Goal: Contribute content: Contribute content

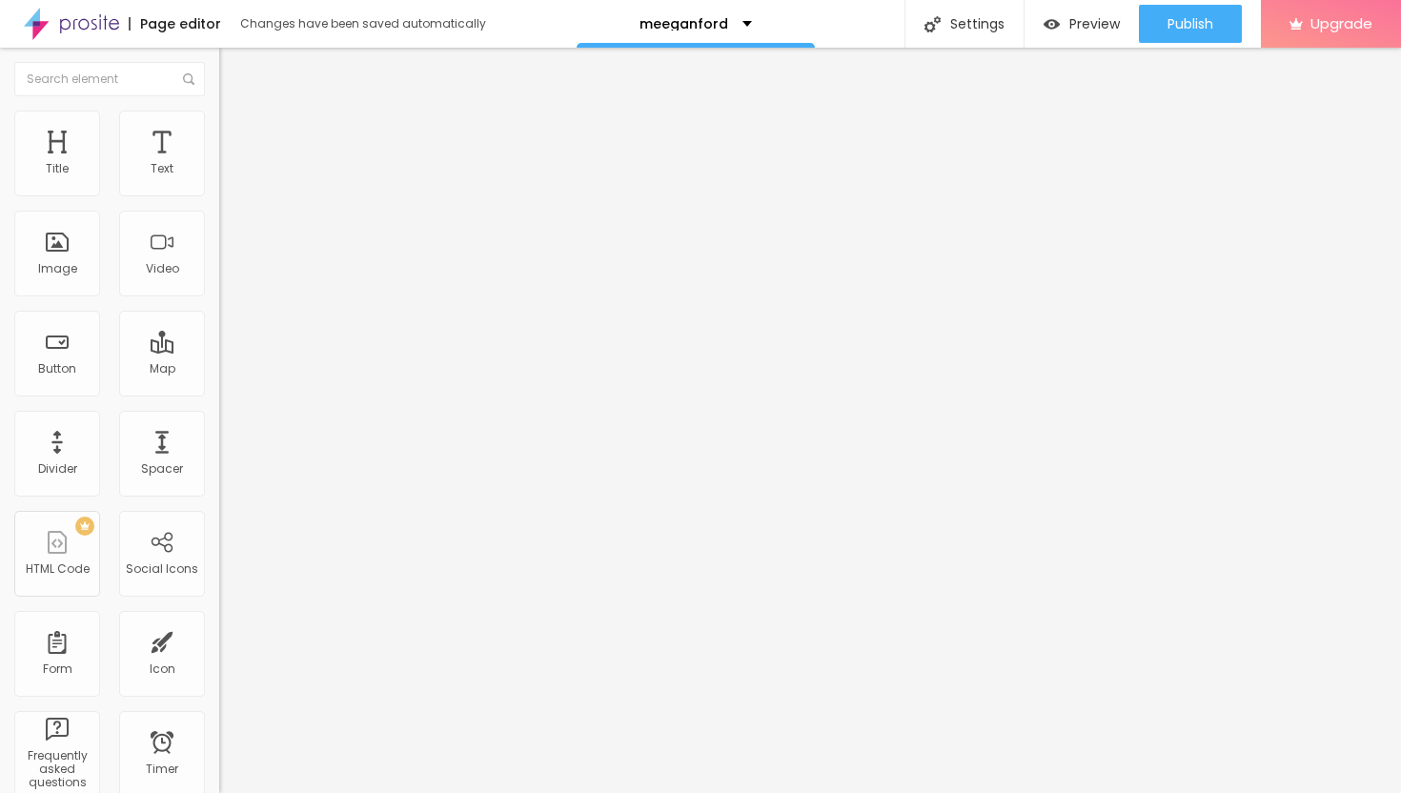
click at [219, 164] on span "Add image" at bounding box center [258, 156] width 78 height 16
click at [236, 131] on span "Style" at bounding box center [250, 123] width 28 height 16
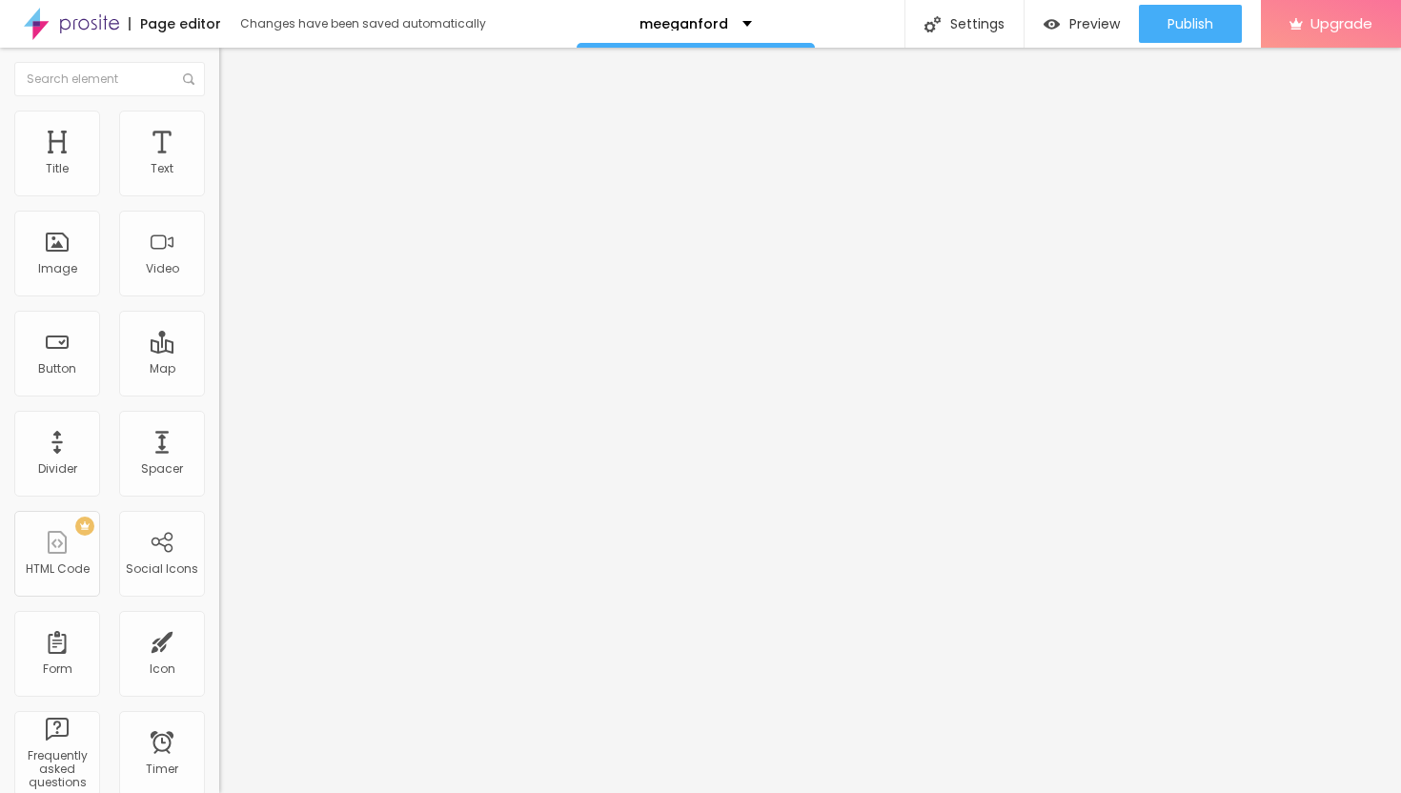
type input "25"
click at [219, 195] on input "range" at bounding box center [280, 187] width 123 height 15
click at [219, 130] on li "Advanced" at bounding box center [328, 139] width 219 height 19
type input "7"
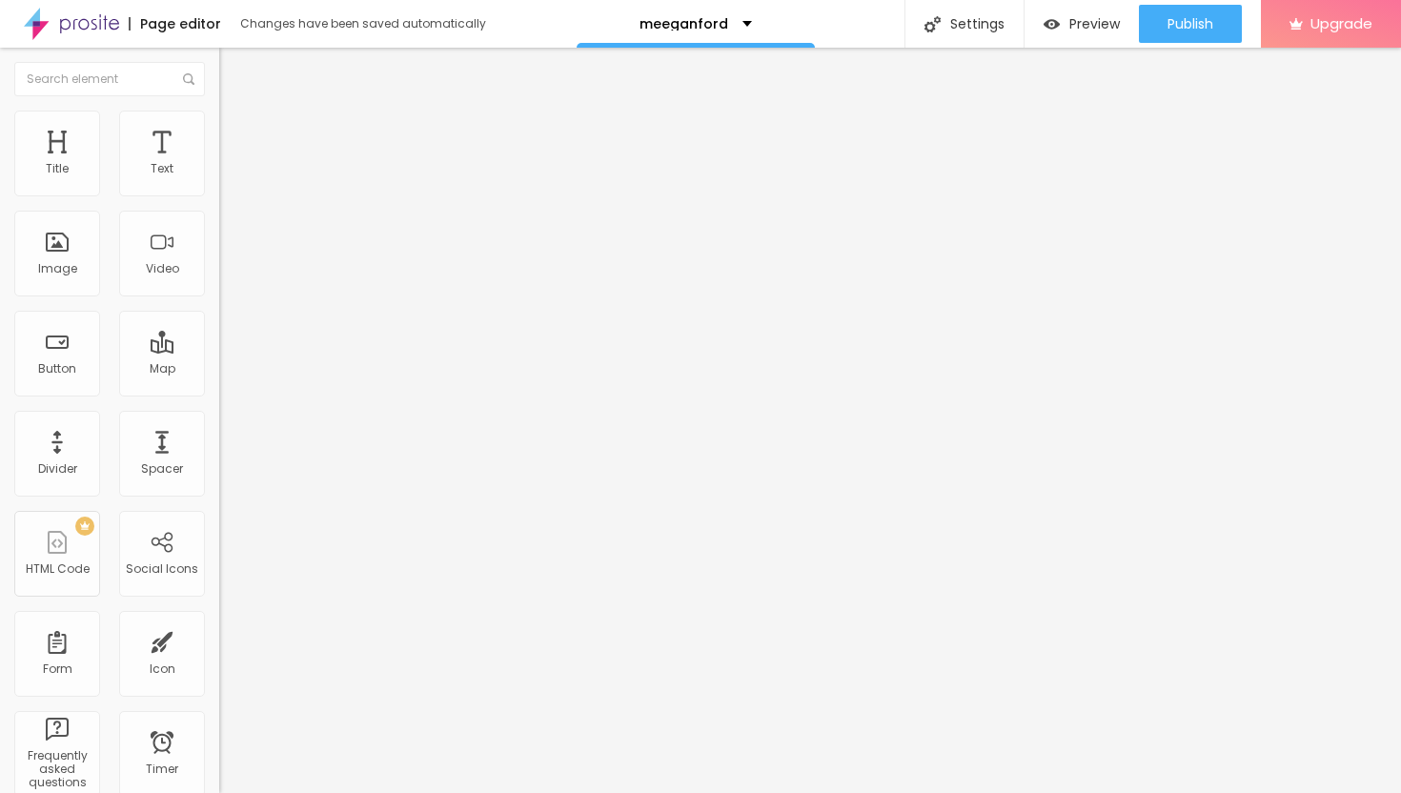
type input "7"
type input "8"
type input "9"
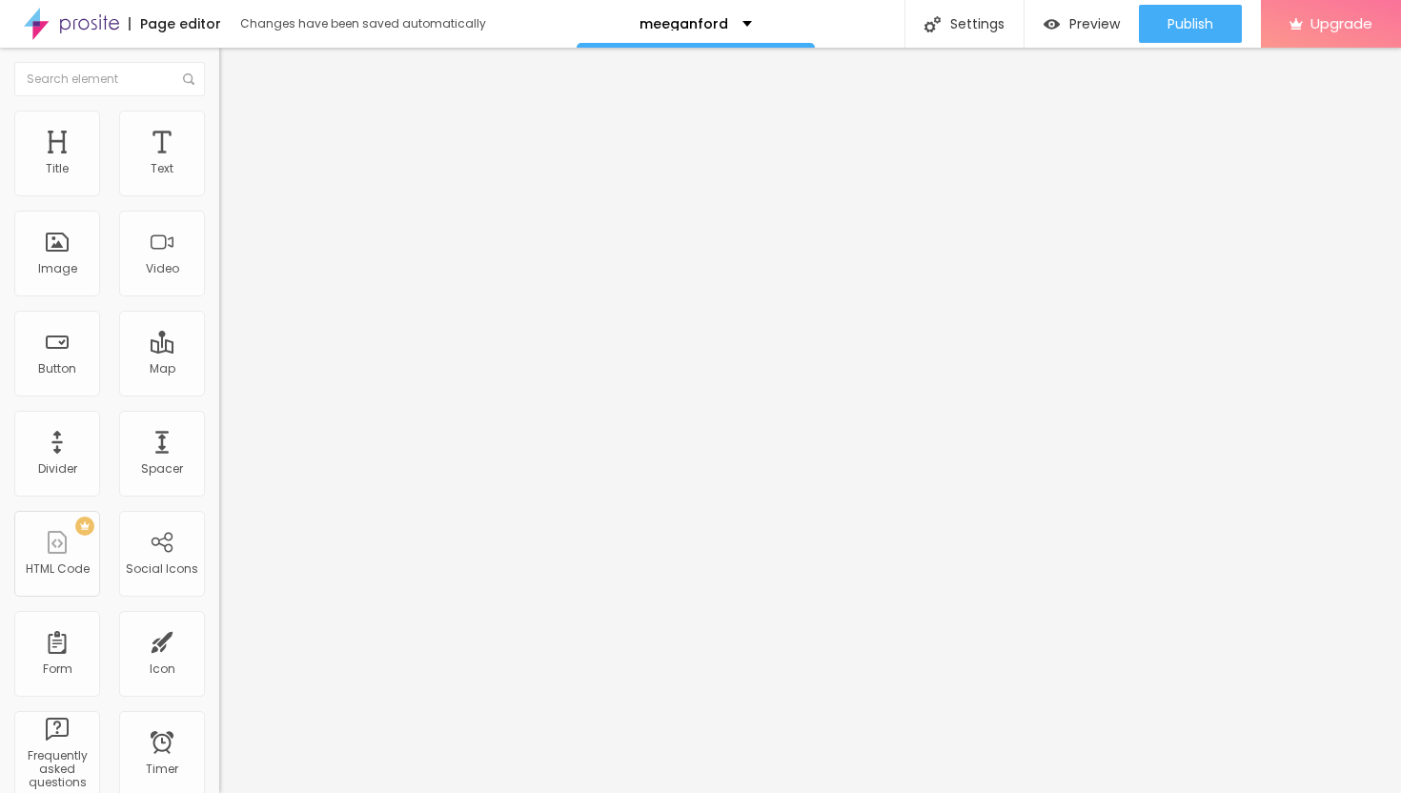
type input "11"
type input "13"
type input "15"
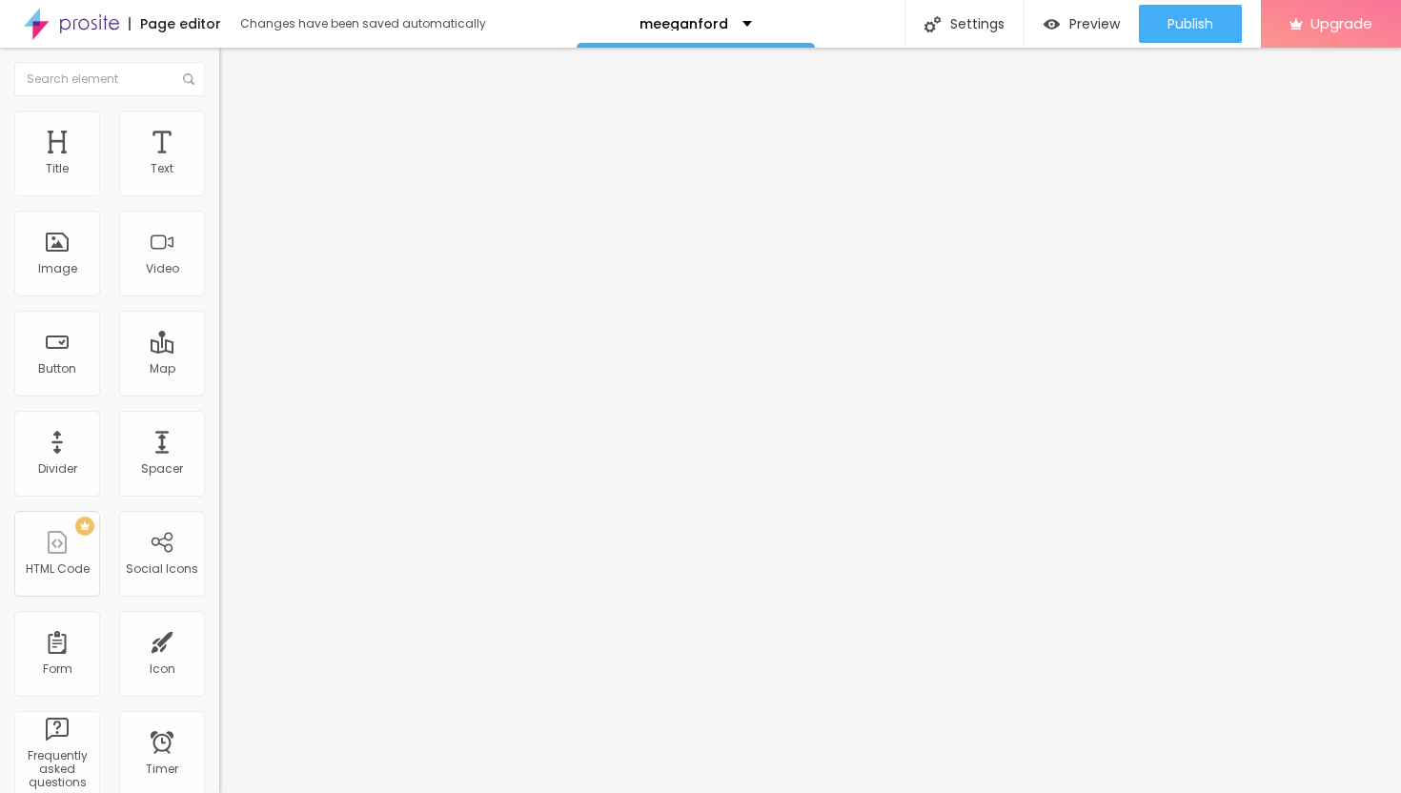
type input "15"
type input "17"
type input "19"
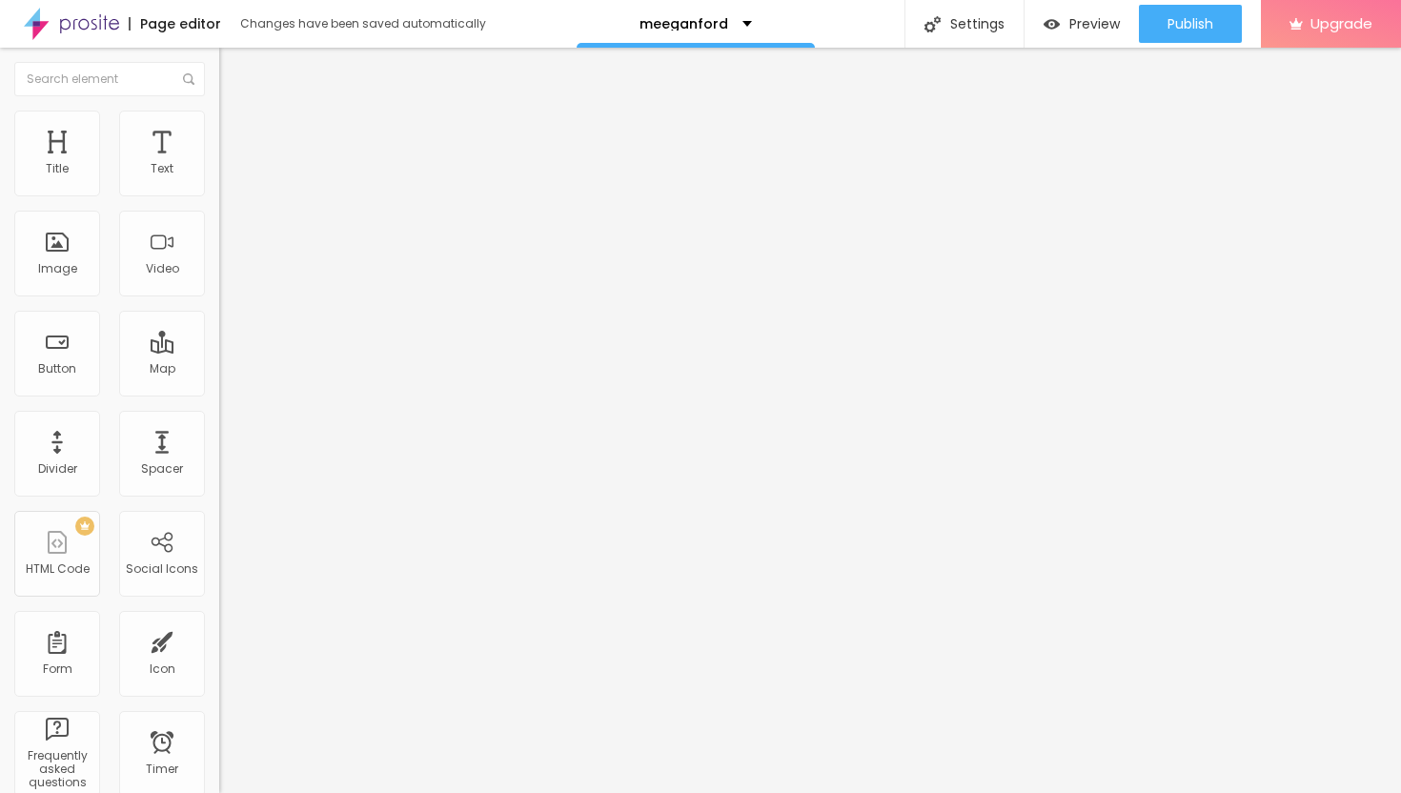
type input "21"
type input "22"
type input "23"
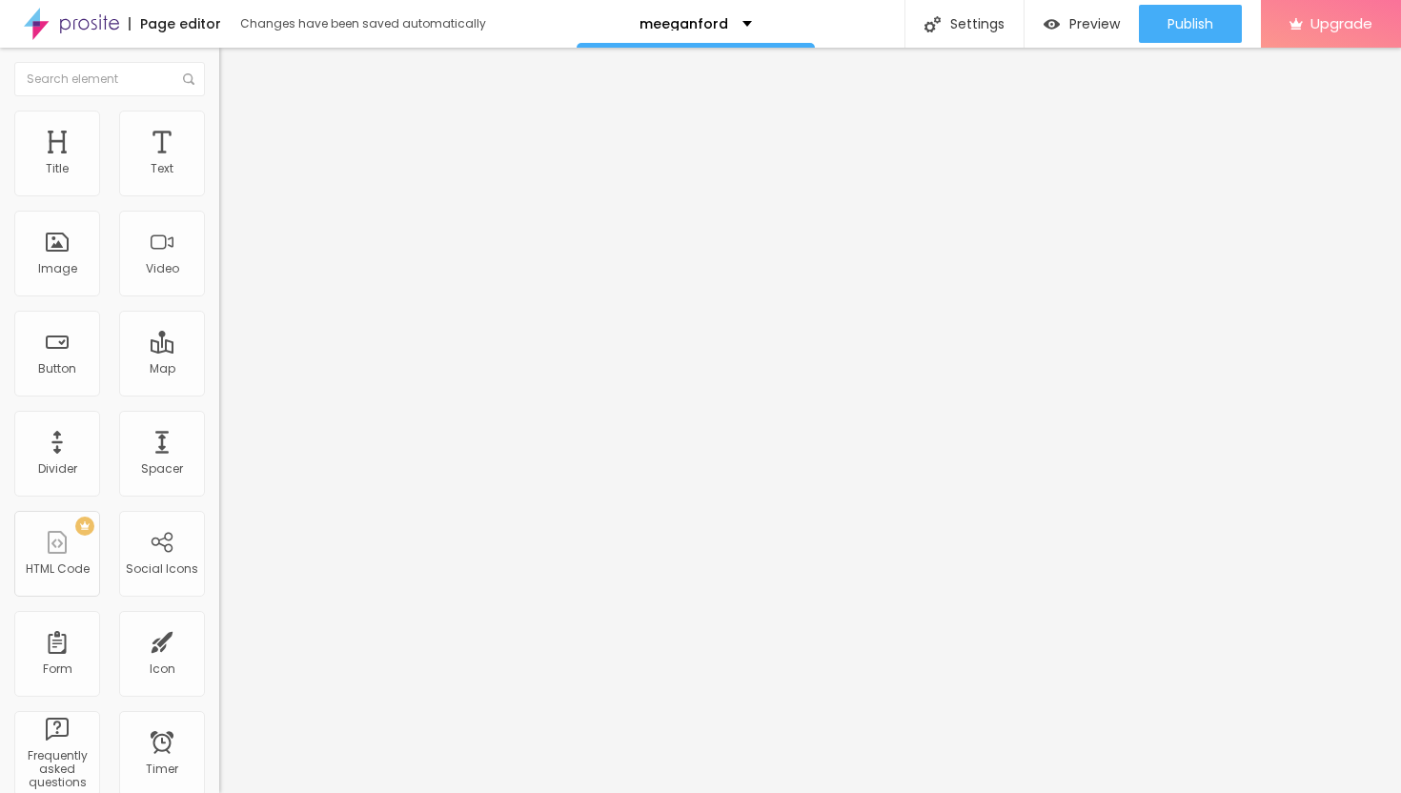
type input "23"
type input "24"
type input "25"
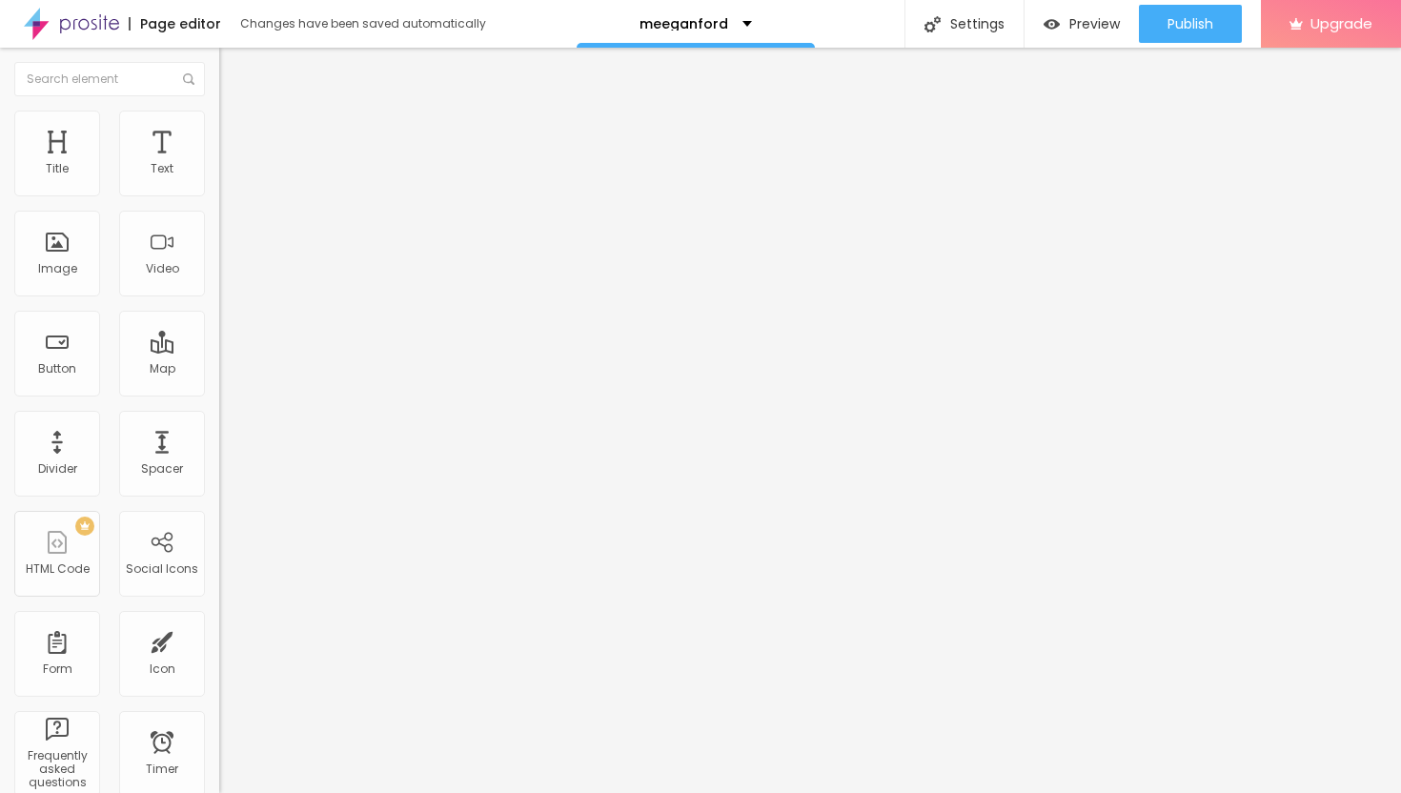
type input "26"
type input "27"
type input "28"
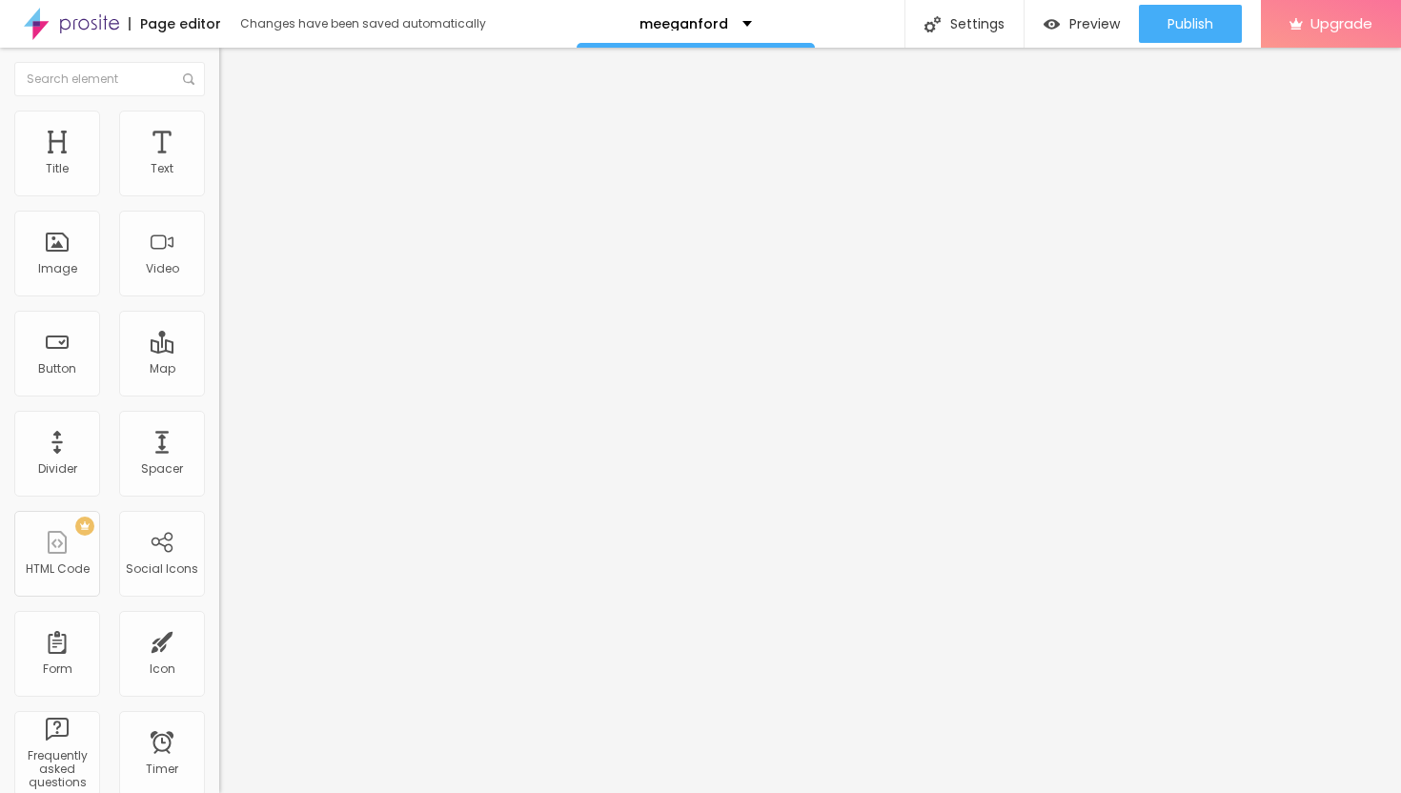
type input "28"
type input "29"
type input "30"
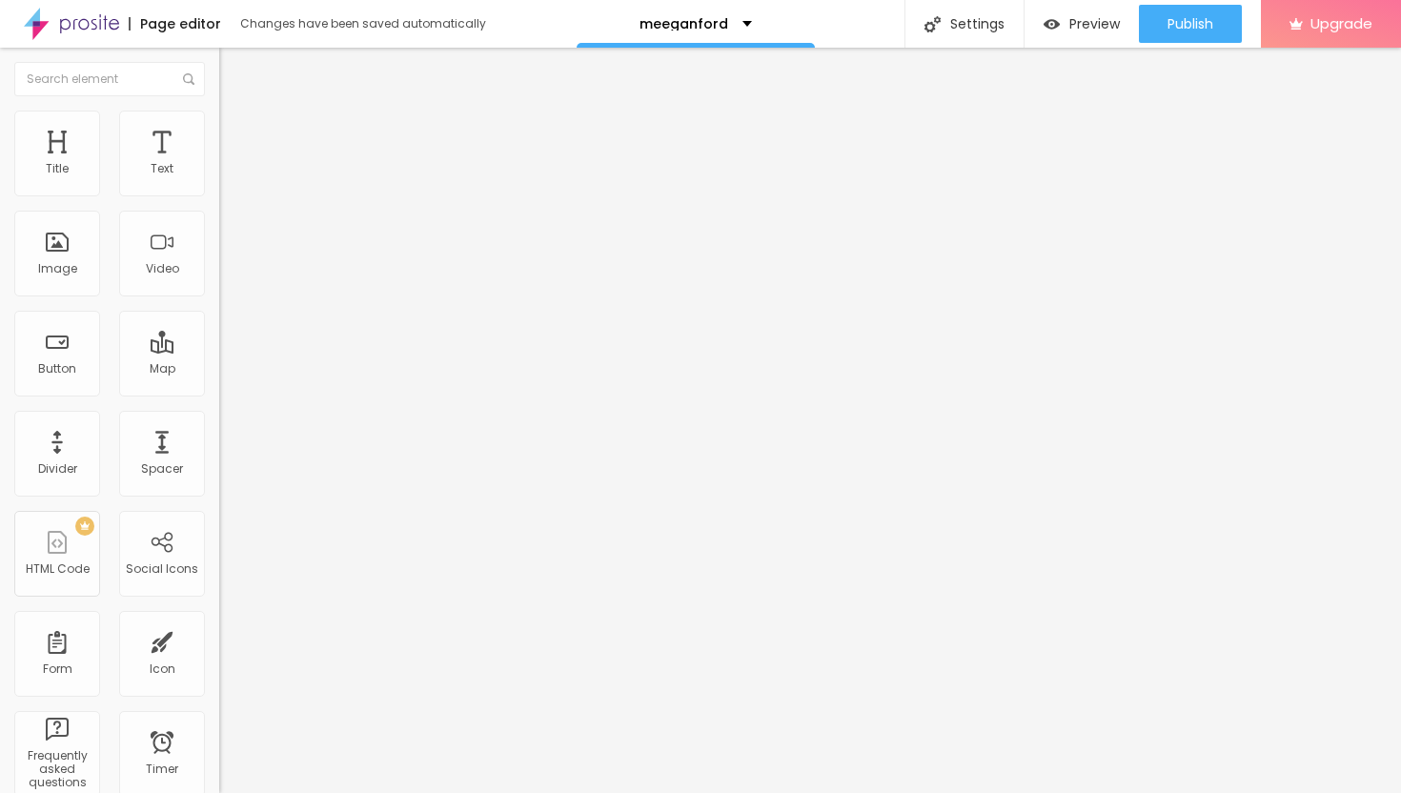
type input "31"
type input "32"
type input "33"
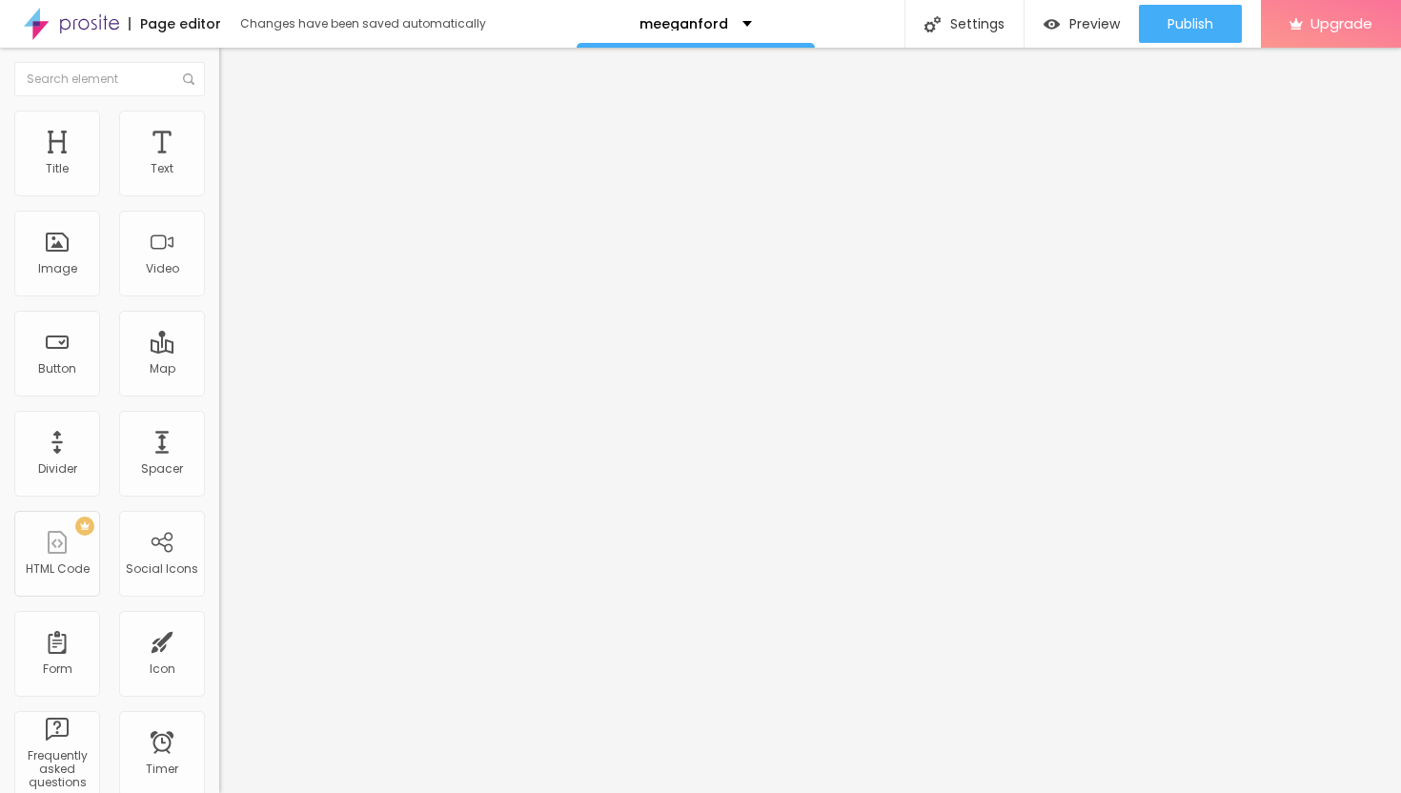
type input "33"
type input "34"
type input "35"
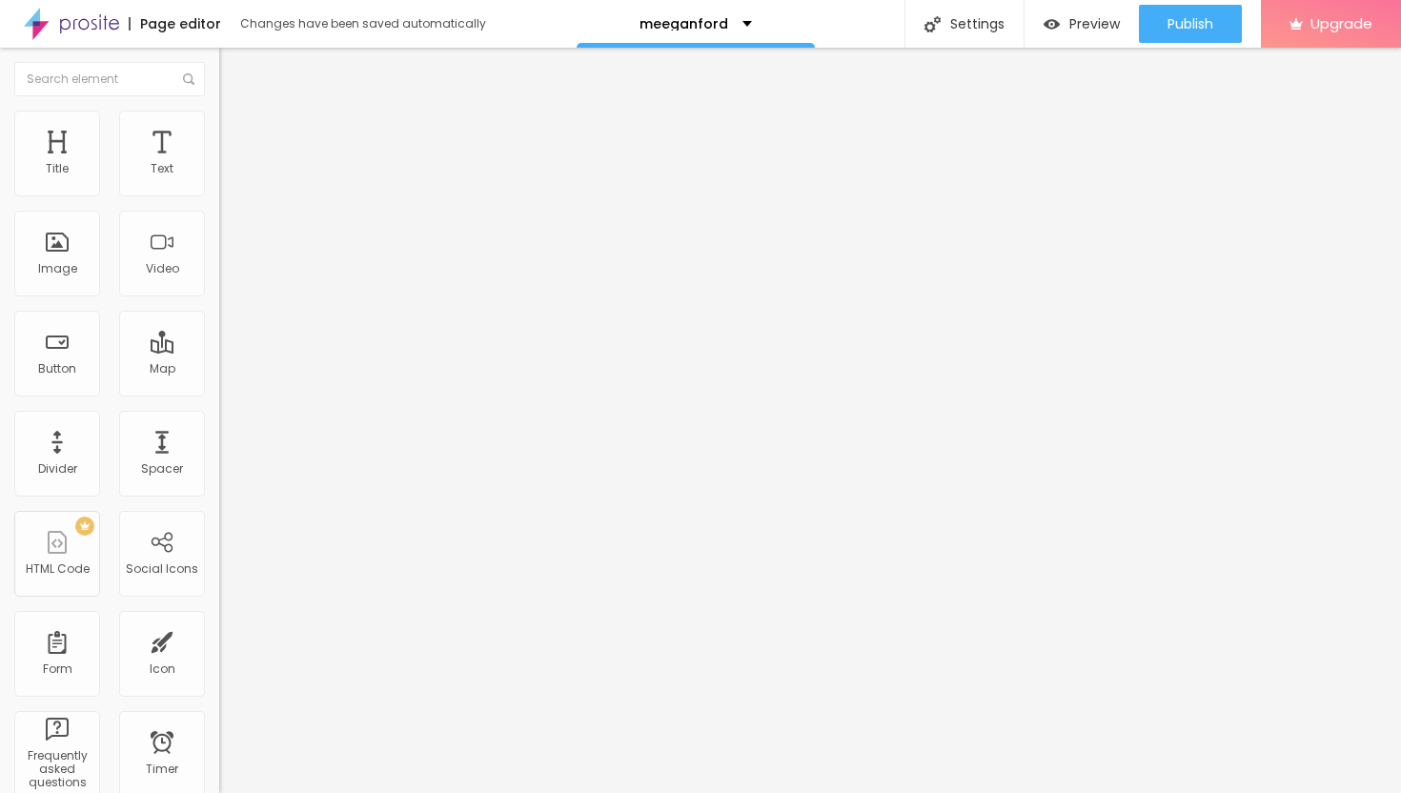
type input "36"
type input "37"
type input "38"
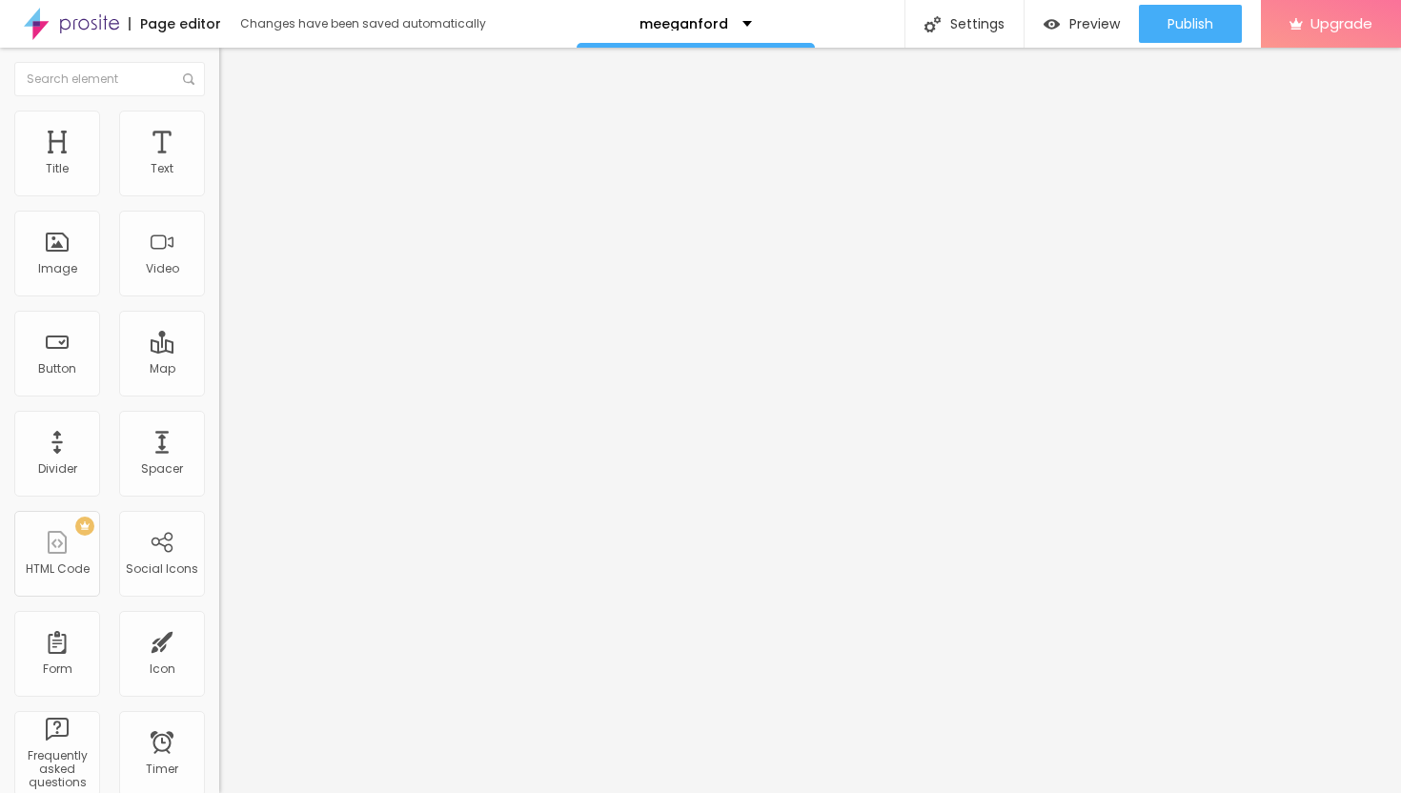
type input "38"
type input "39"
type input "40"
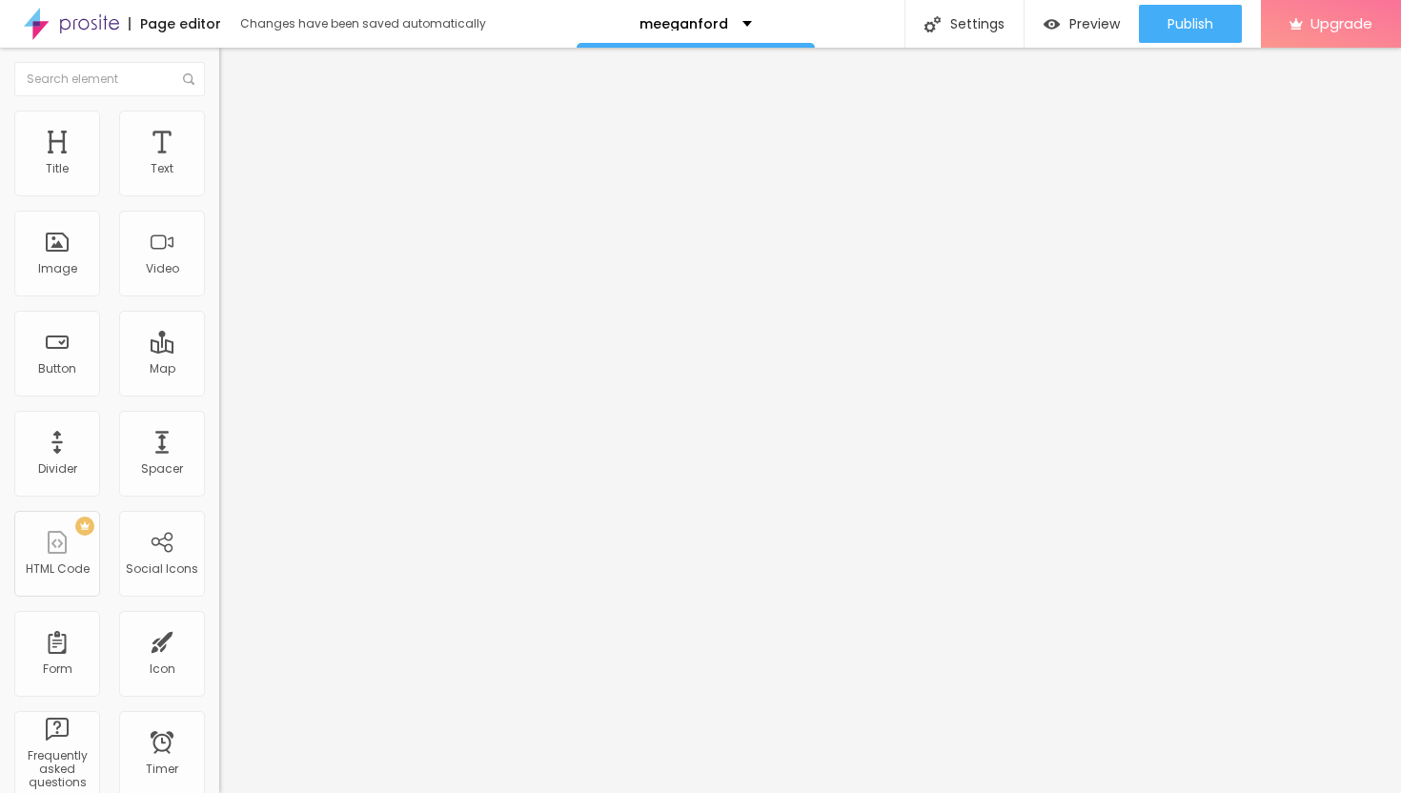
type input "40"
drag, startPoint x: 53, startPoint y: 185, endPoint x: 91, endPoint y: 191, distance: 37.6
click at [219, 370] on input "range" at bounding box center [280, 377] width 123 height 15
click at [233, 72] on img "button" at bounding box center [240, 69] width 15 height 15
click at [164, 163] on div "Text" at bounding box center [162, 168] width 23 height 13
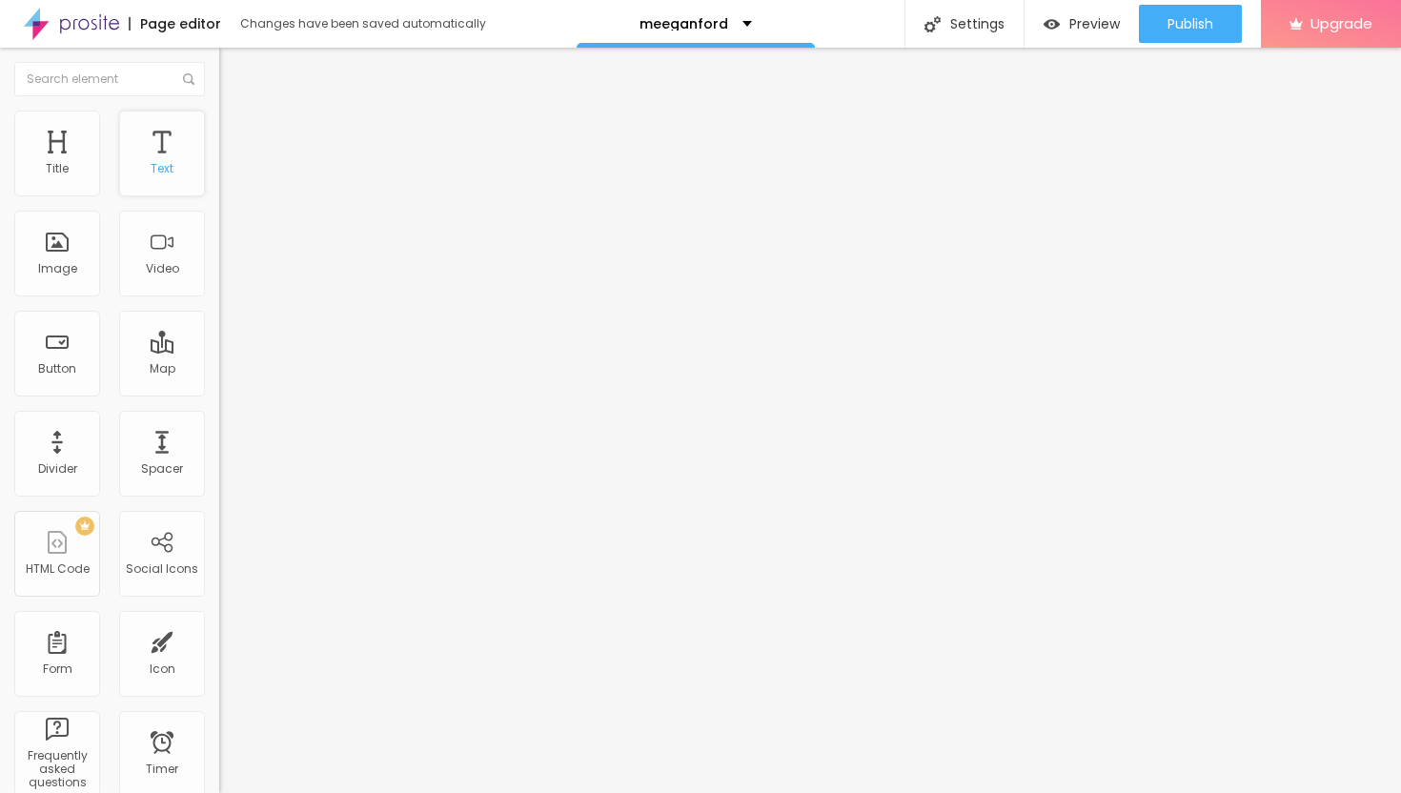
click at [167, 146] on div "Text" at bounding box center [162, 154] width 86 height 86
click at [236, 129] on span "Advanced" at bounding box center [267, 123] width 62 height 16
type input "16"
type input "15"
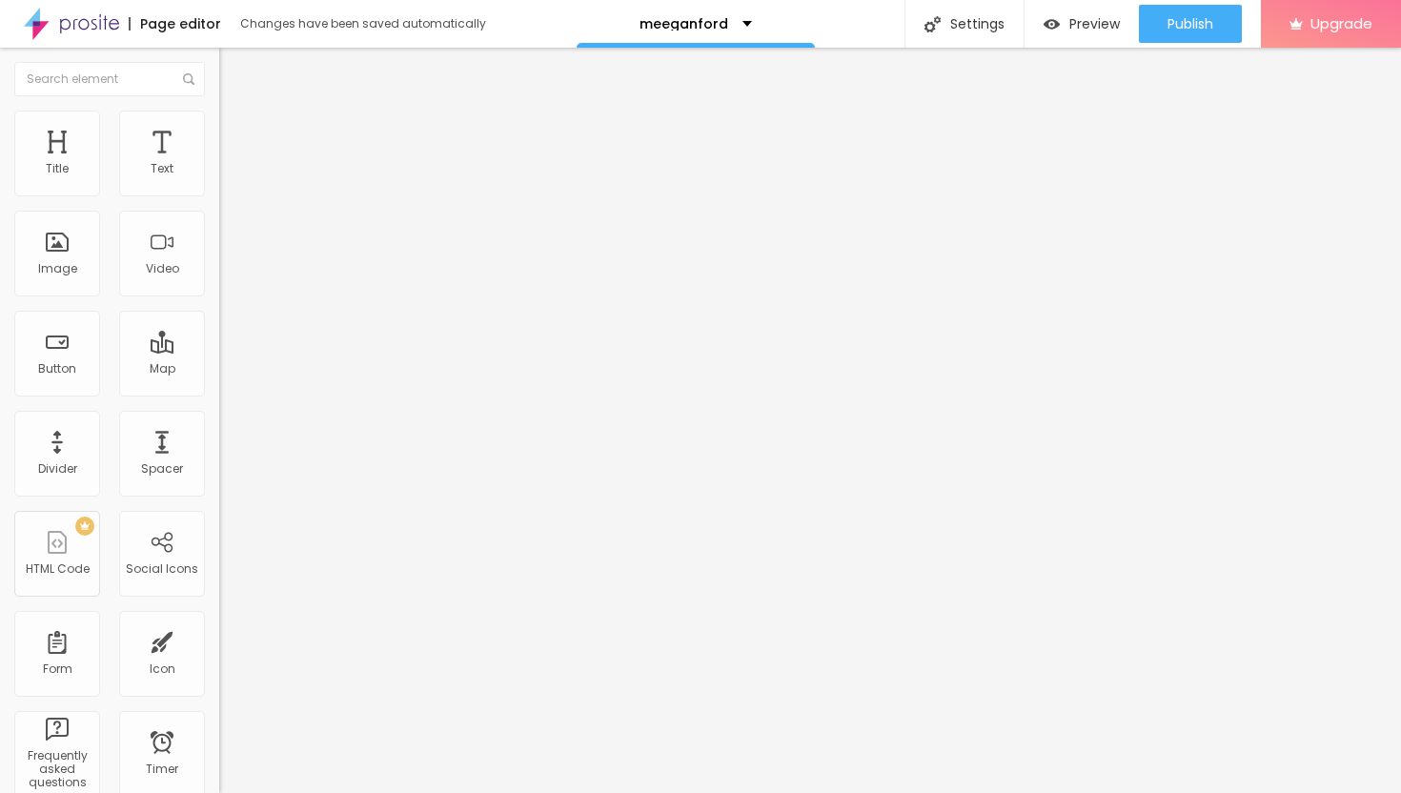
type input "15"
type input "16"
type input "17"
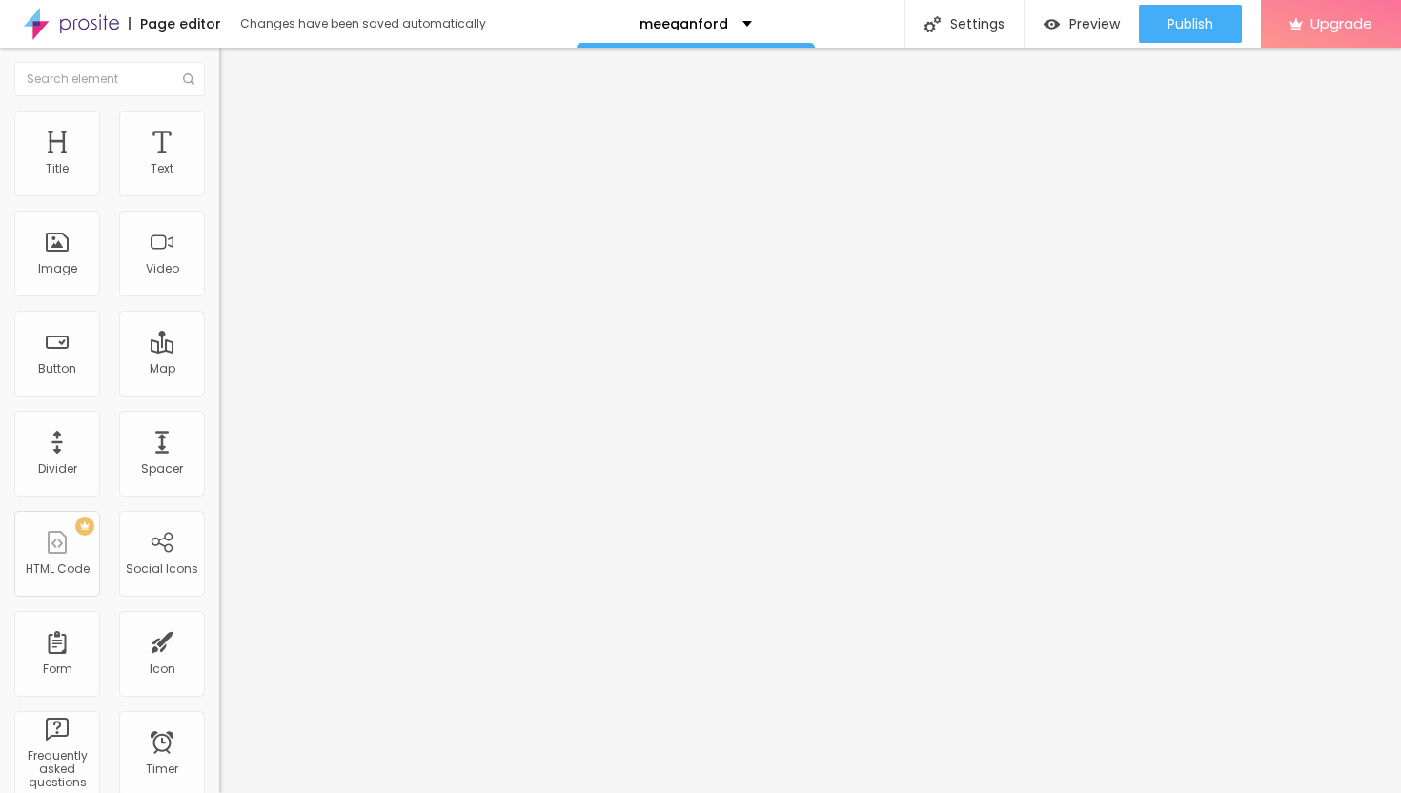
type input "18"
type input "19"
type input "20"
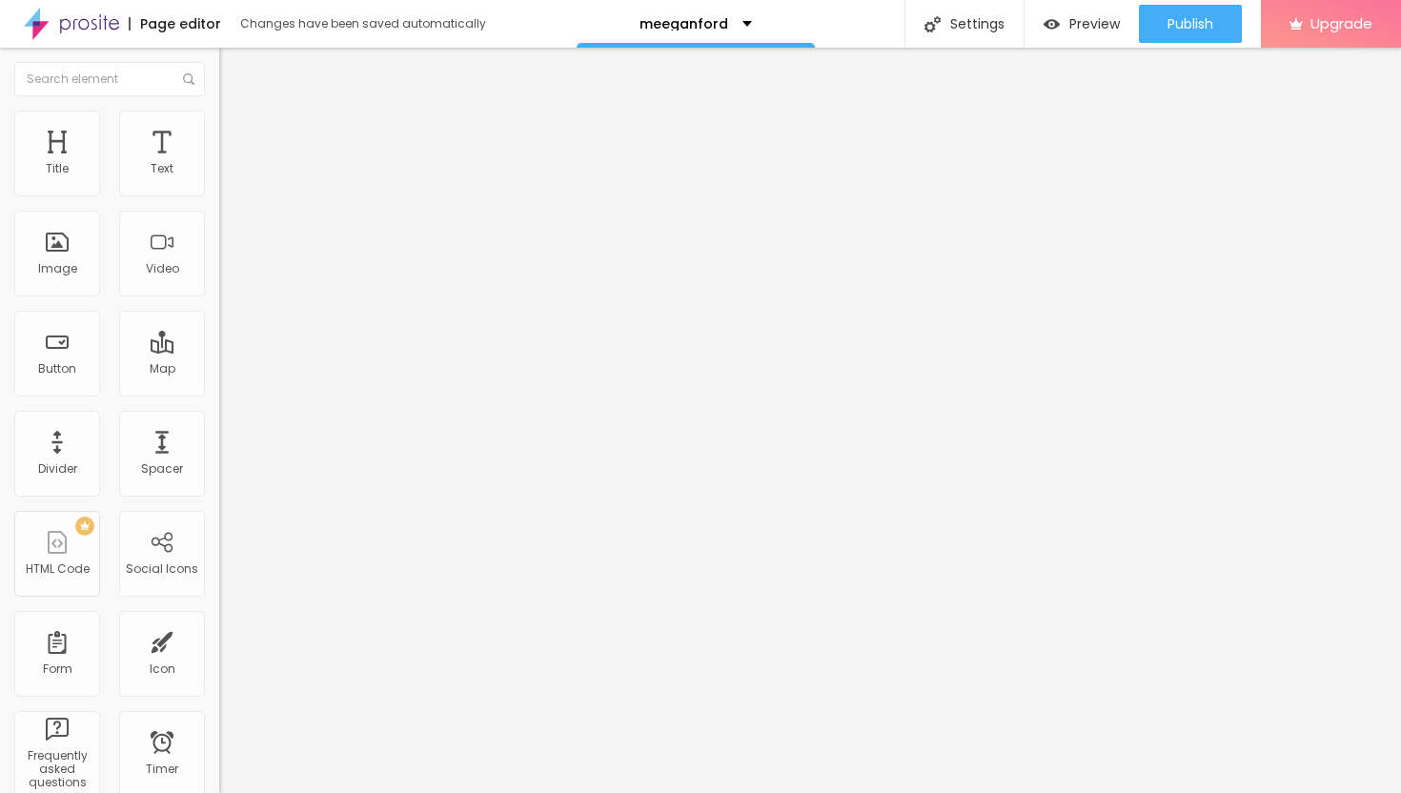
type input "20"
type input "21"
type input "22"
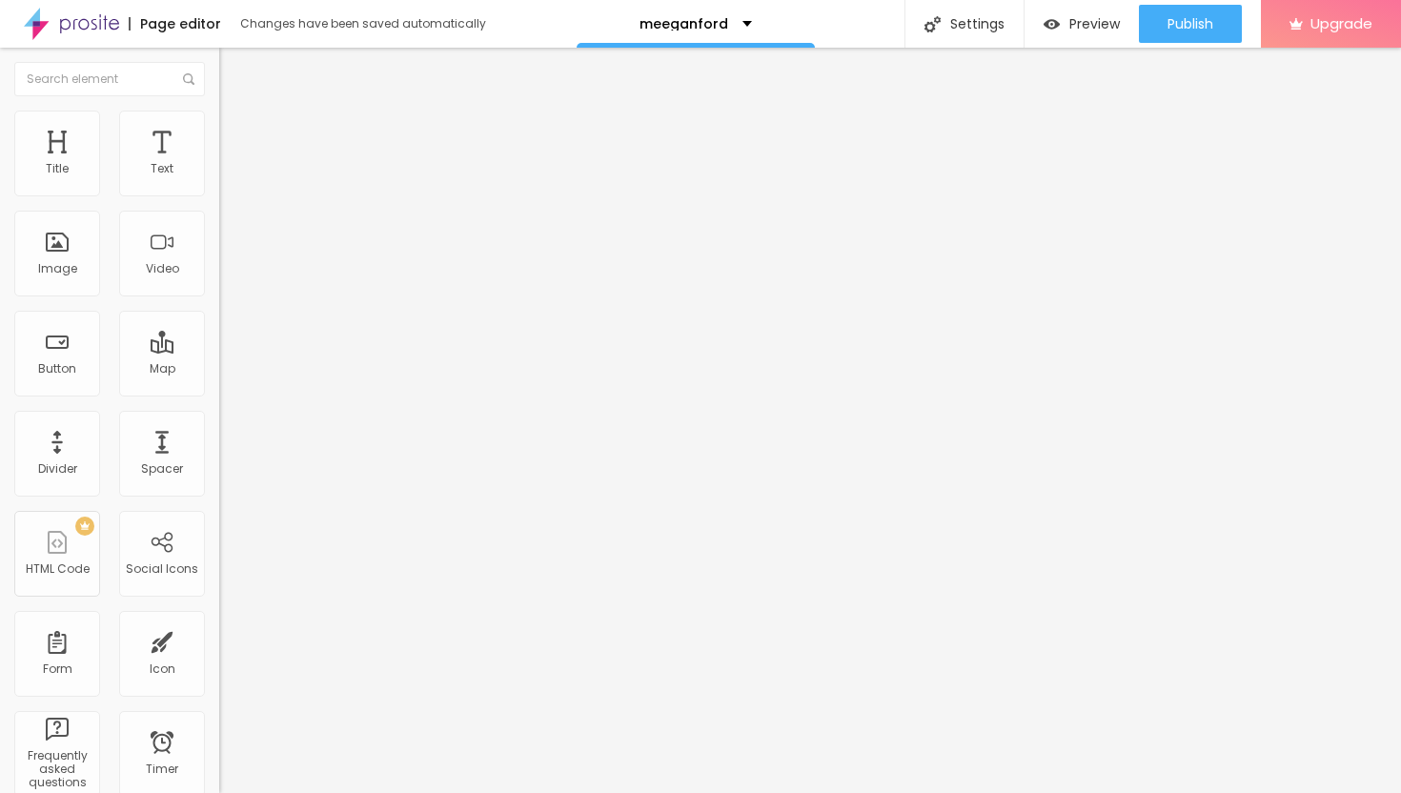
type input "23"
type input "24"
type input "25"
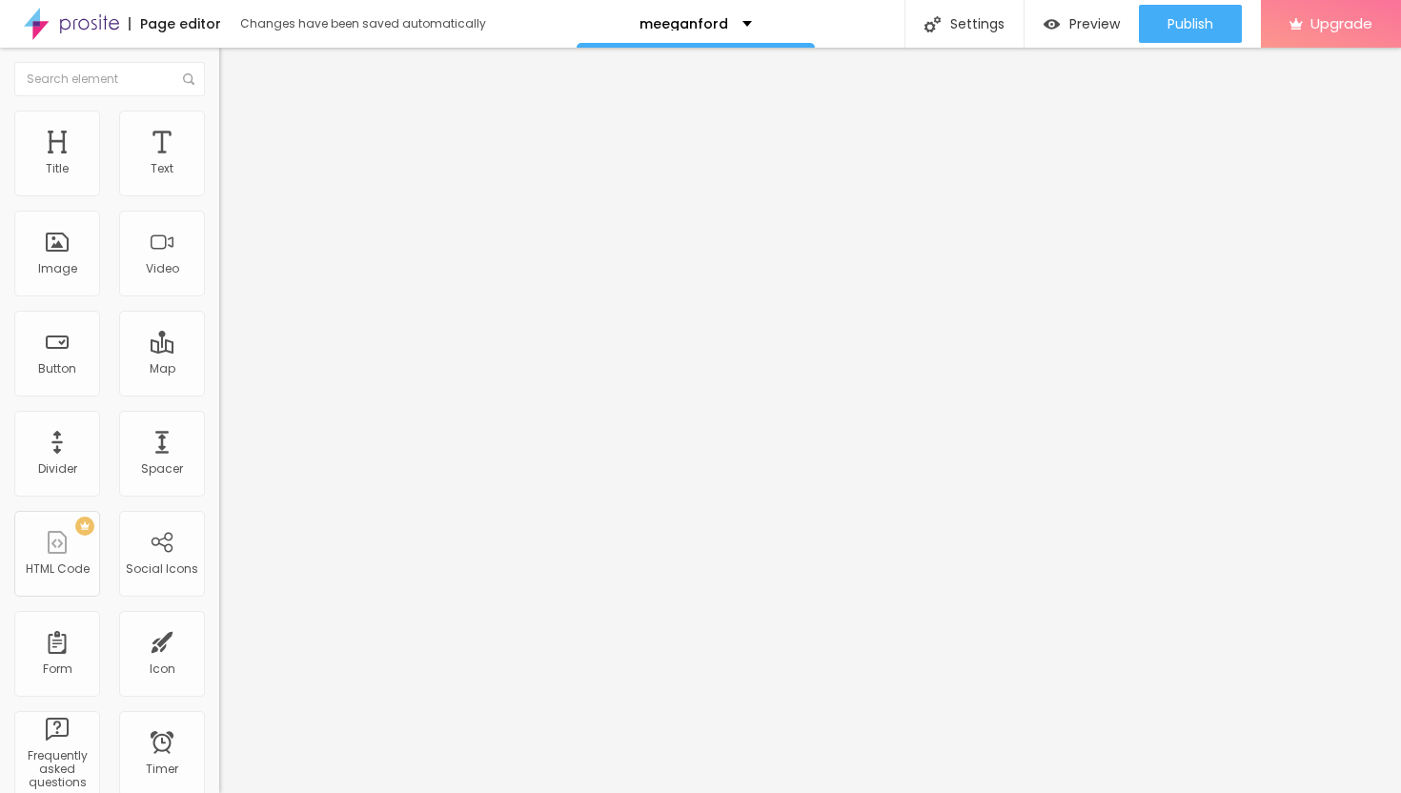
type input "25"
type input "26"
type input "25"
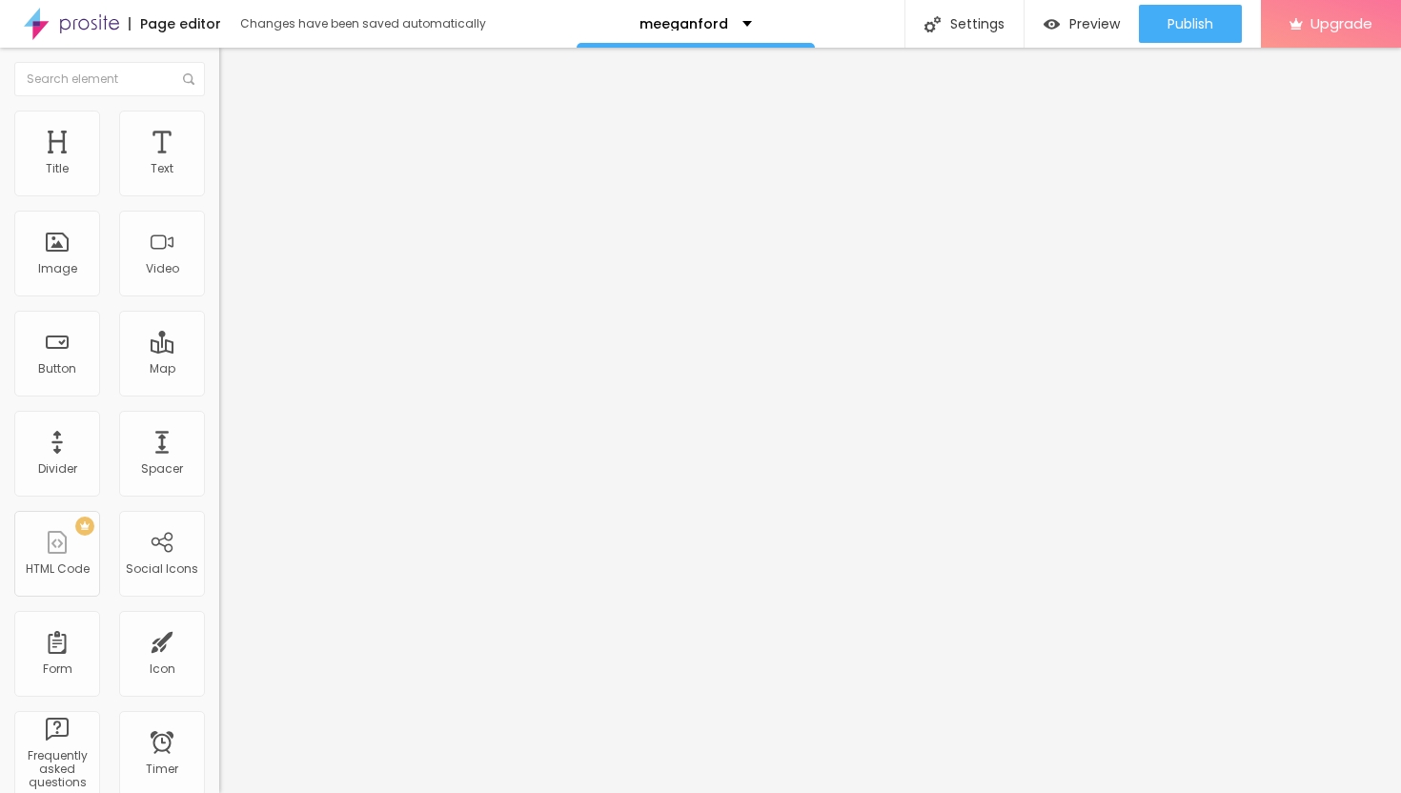
type input "25"
drag, startPoint x: 62, startPoint y: 185, endPoint x: 73, endPoint y: 186, distance: 11.5
click at [219, 351] on input "range" at bounding box center [280, 358] width 123 height 15
click at [219, 127] on ul "Style Advanced" at bounding box center [328, 110] width 219 height 38
click at [219, 111] on li "Style" at bounding box center [328, 100] width 219 height 19
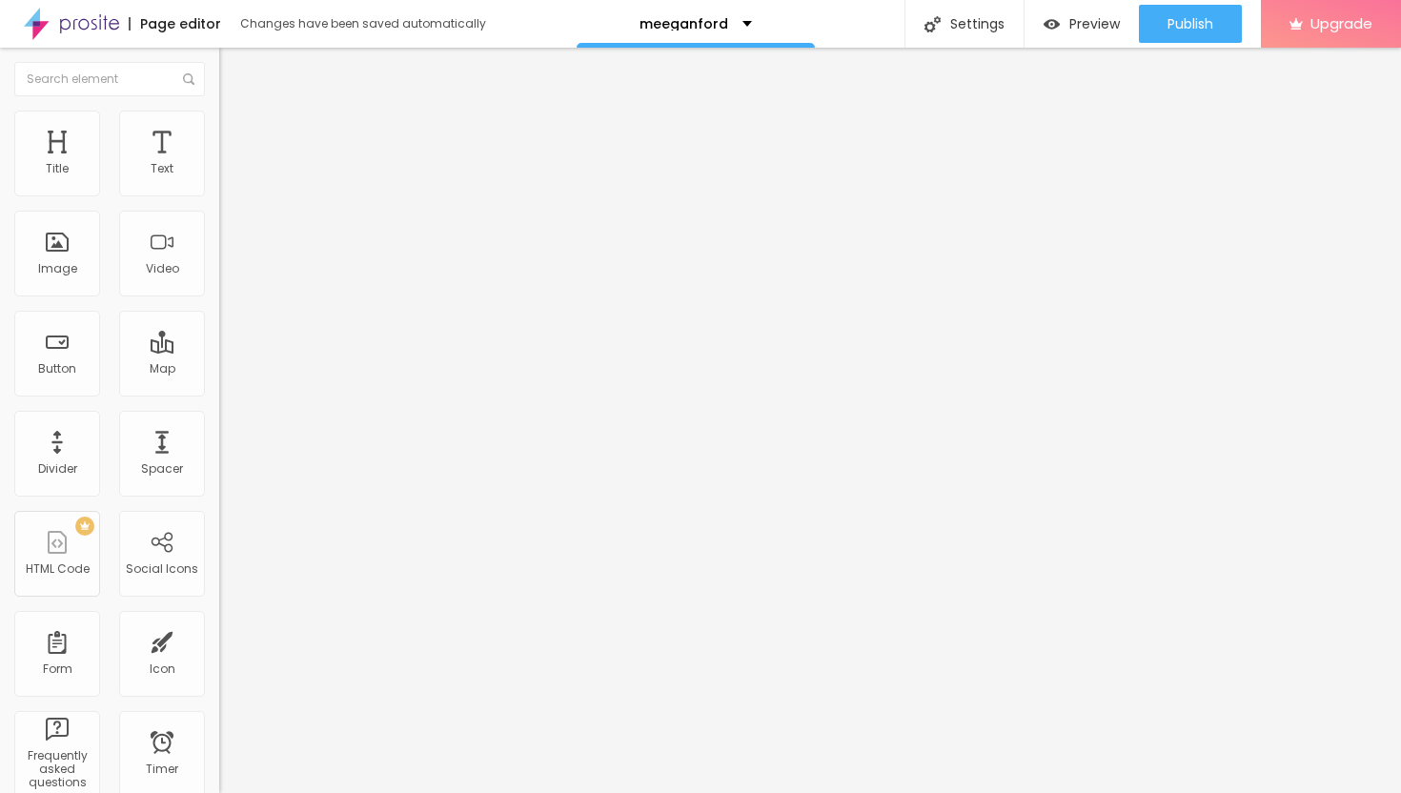
click at [229, 175] on icon "button" at bounding box center [233, 172] width 8 height 8
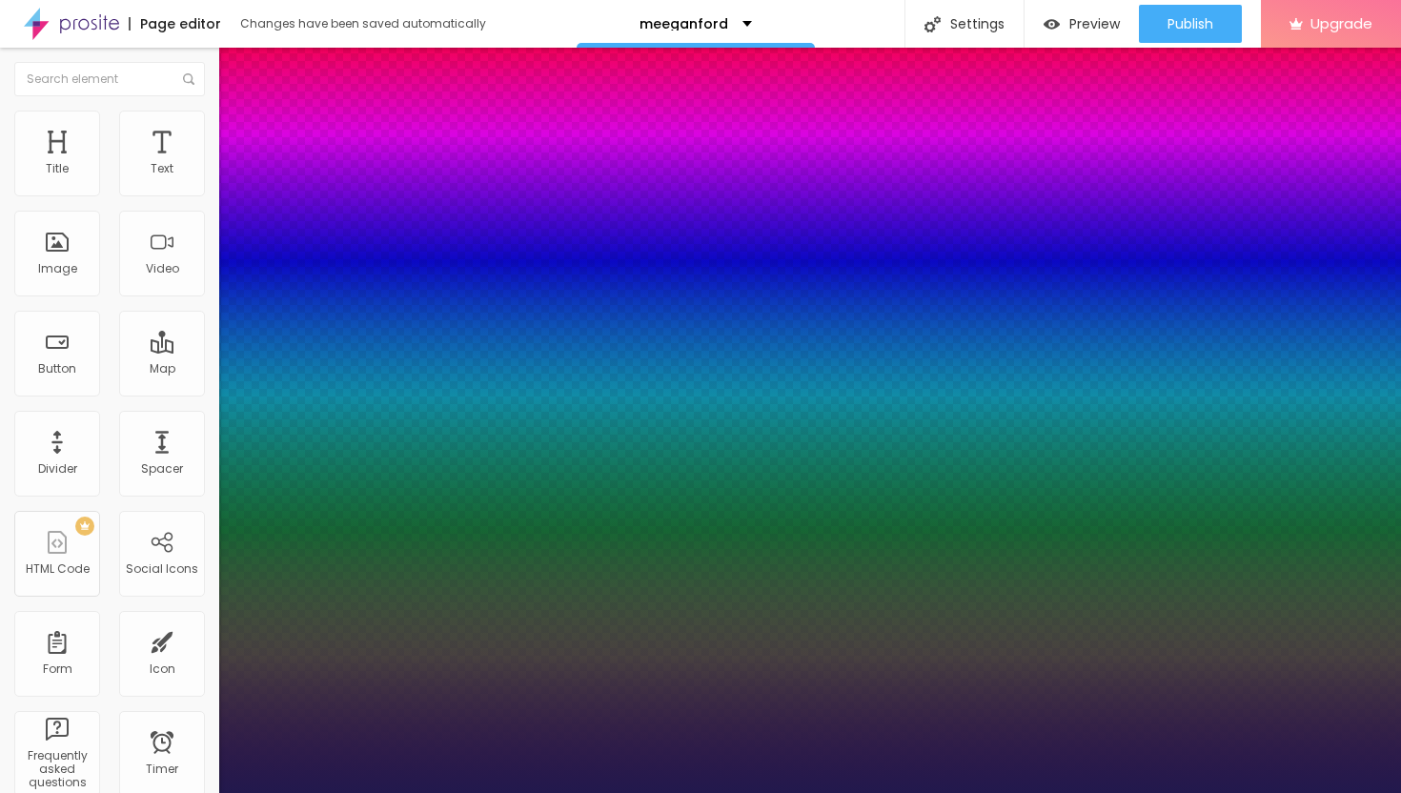
type input "18"
type input "1"
type input "19"
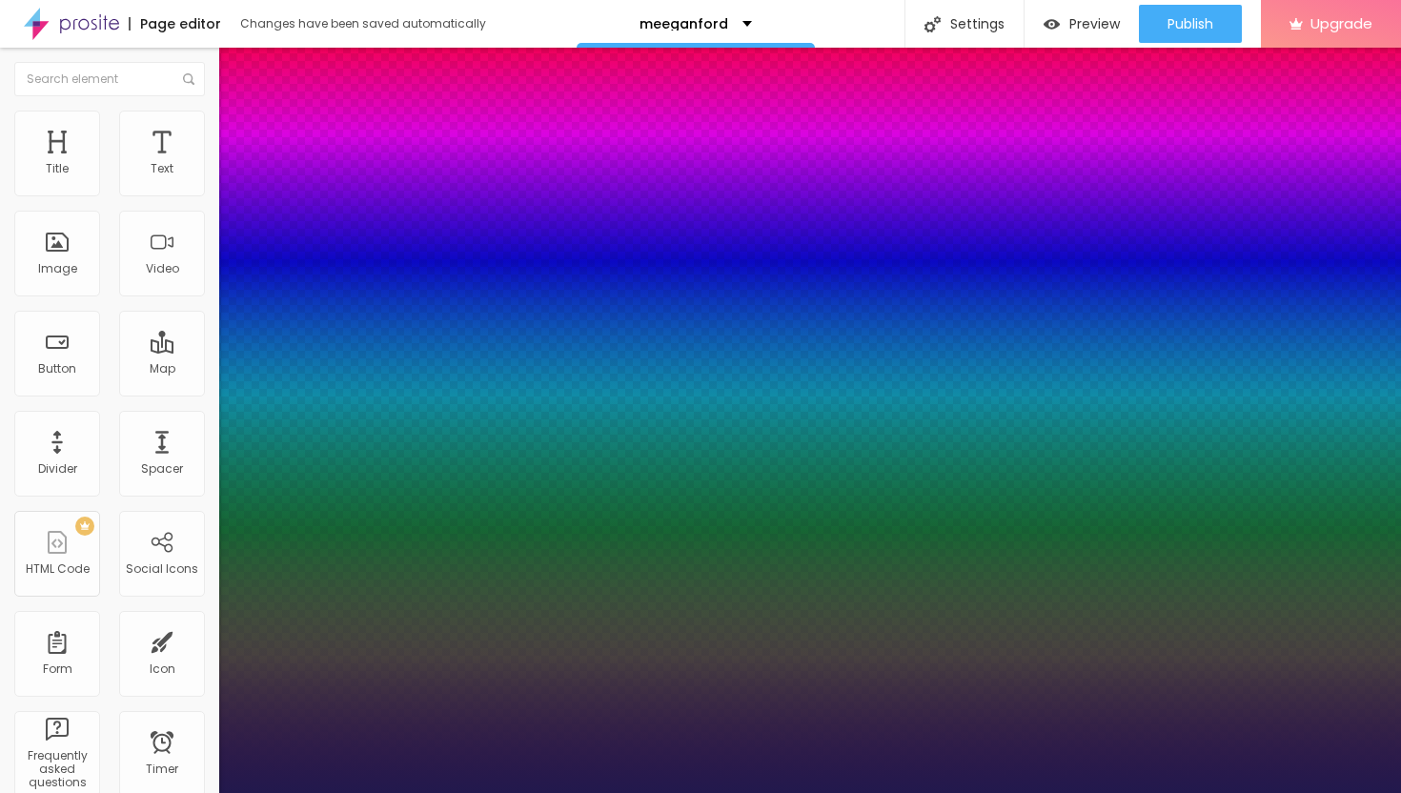
type input "1"
type input "20"
type input "1"
type input "21"
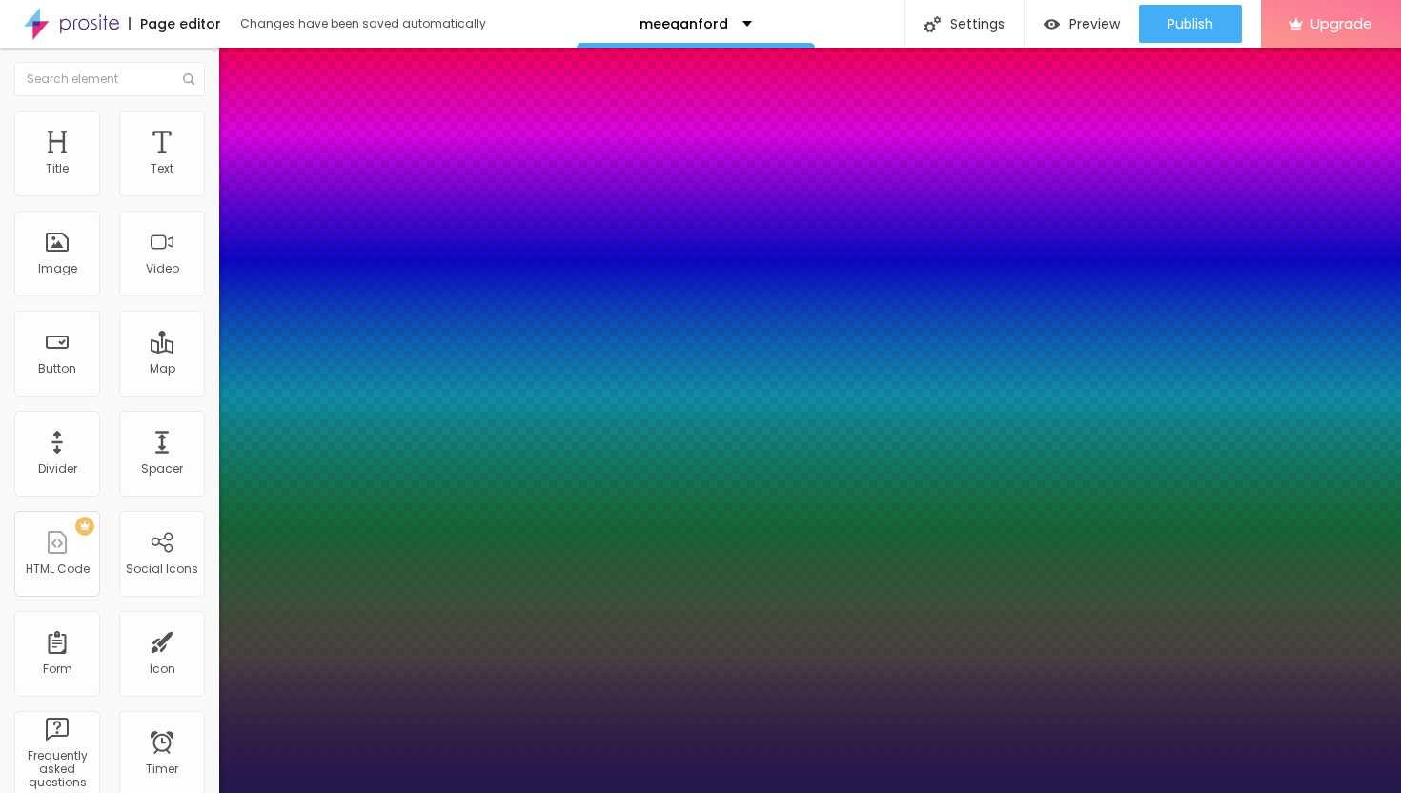
type input "21"
type input "1"
type input "22"
type input "1"
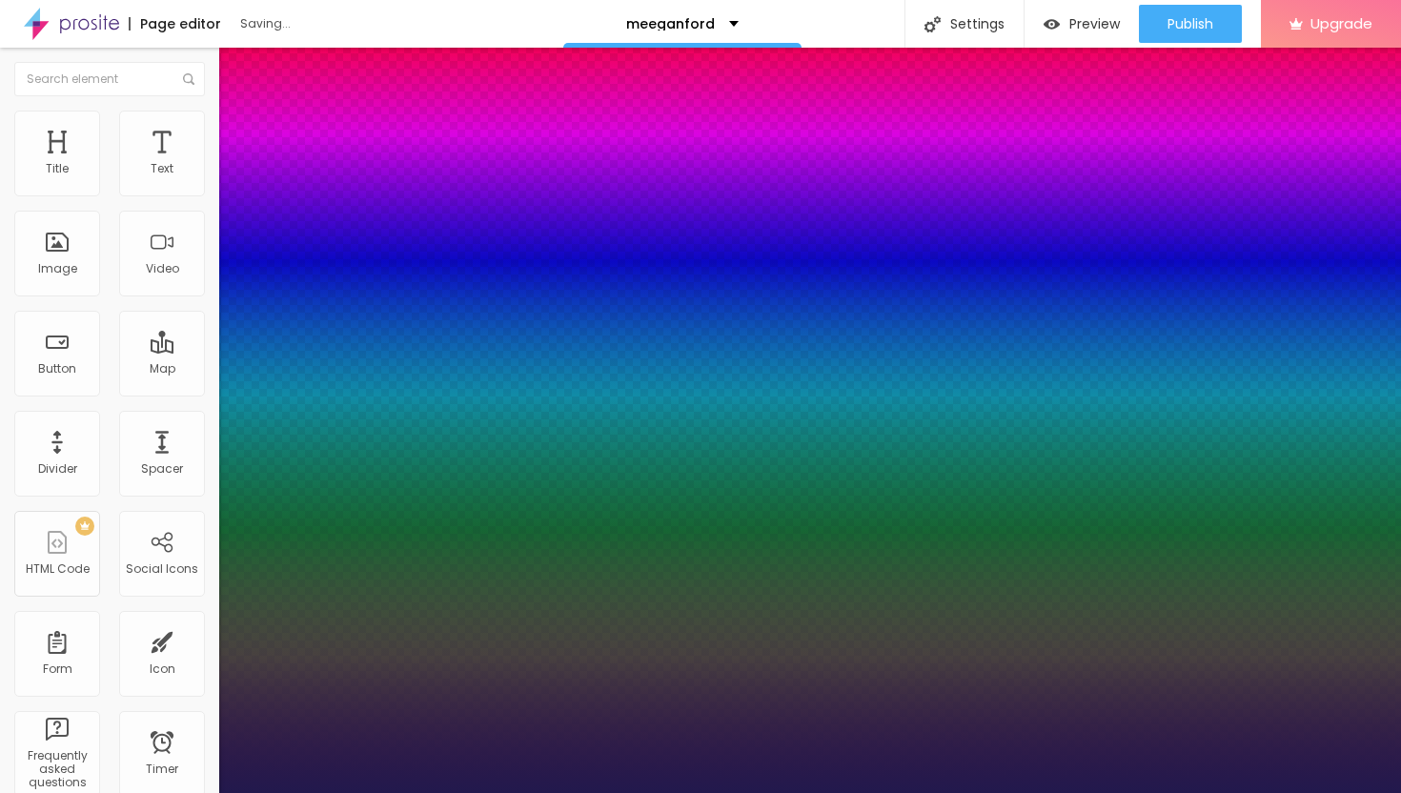
type input "23"
type input "1"
type input "24"
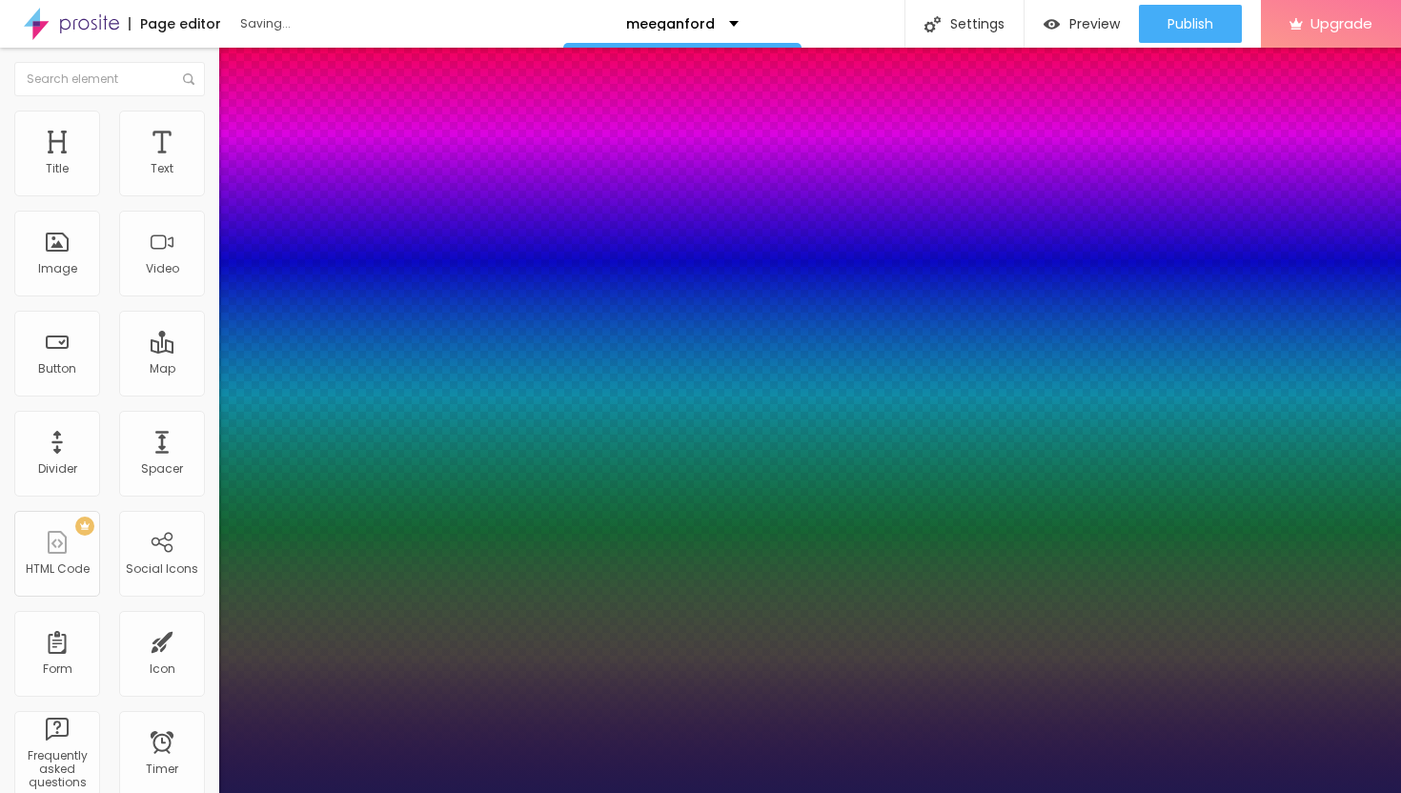
type input "1"
drag, startPoint x: 256, startPoint y: 319, endPoint x: 270, endPoint y: 324, distance: 14.2
type input "24"
click at [666, 792] on div at bounding box center [700, 793] width 1401 height 0
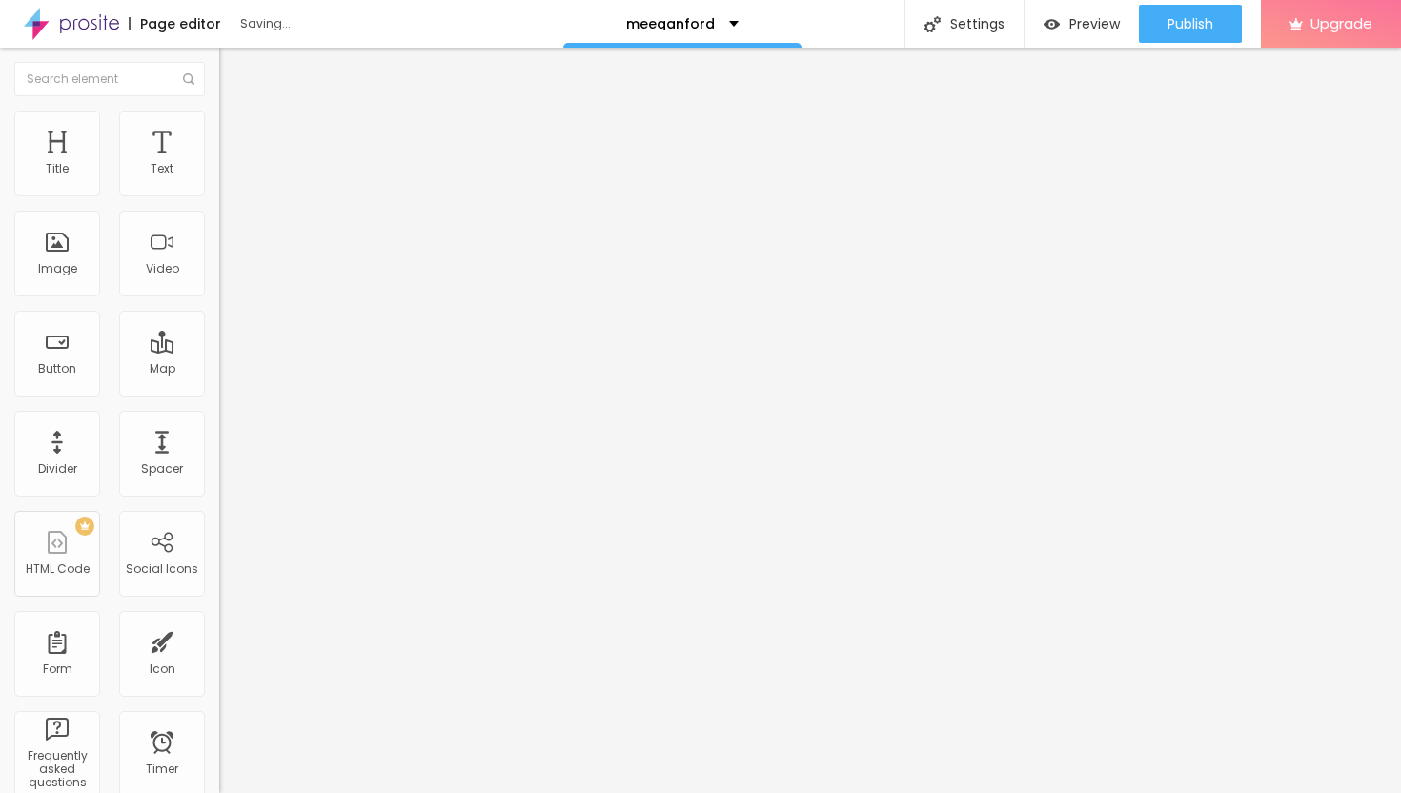
drag, startPoint x: 146, startPoint y: 211, endPoint x: 0, endPoint y: 211, distance: 145.8
click at [219, 211] on div "Text Click me Align Size Default Small Default Big Link URL https:// Open in ne…" at bounding box center [328, 287] width 219 height 277
paste input "→ VIEW DOCUMENT HERE"
type input "→ VIEW DOCUMENT HERE"
drag, startPoint x: 94, startPoint y: 394, endPoint x: 0, endPoint y: 374, distance: 96.4
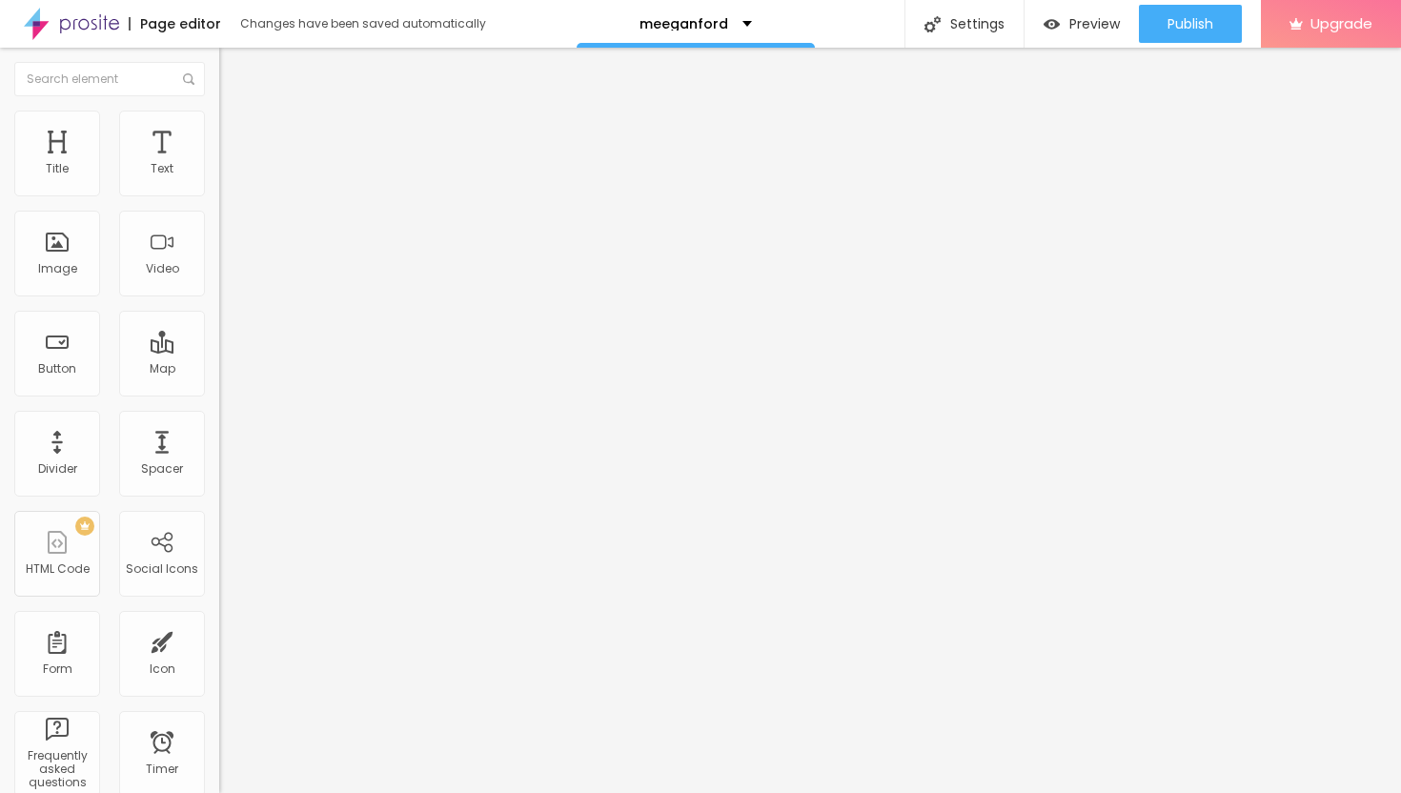
click at [219, 375] on div "Text → VIEW DOCUMENT HERE Align Size Default Small Default Big Link URL https:/…" at bounding box center [328, 287] width 219 height 277
paste input "[URL][DOMAIN_NAME]"
type input "[URL][DOMAIN_NAME]"
click at [219, 416] on div at bounding box center [328, 416] width 219 height 0
click at [1185, 30] on span "Publish" at bounding box center [1190, 23] width 46 height 15
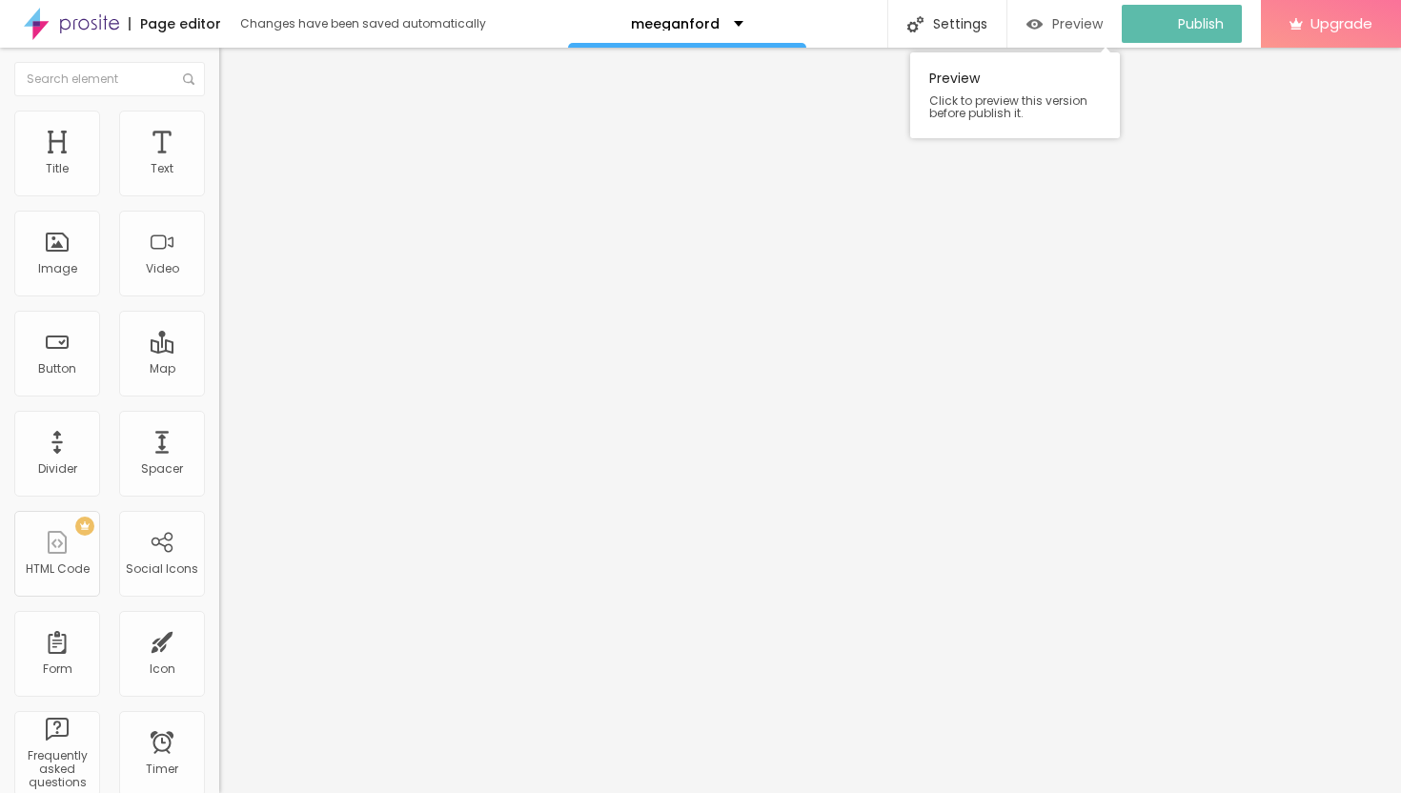
click at [1088, 22] on span "Preview" at bounding box center [1077, 23] width 51 height 15
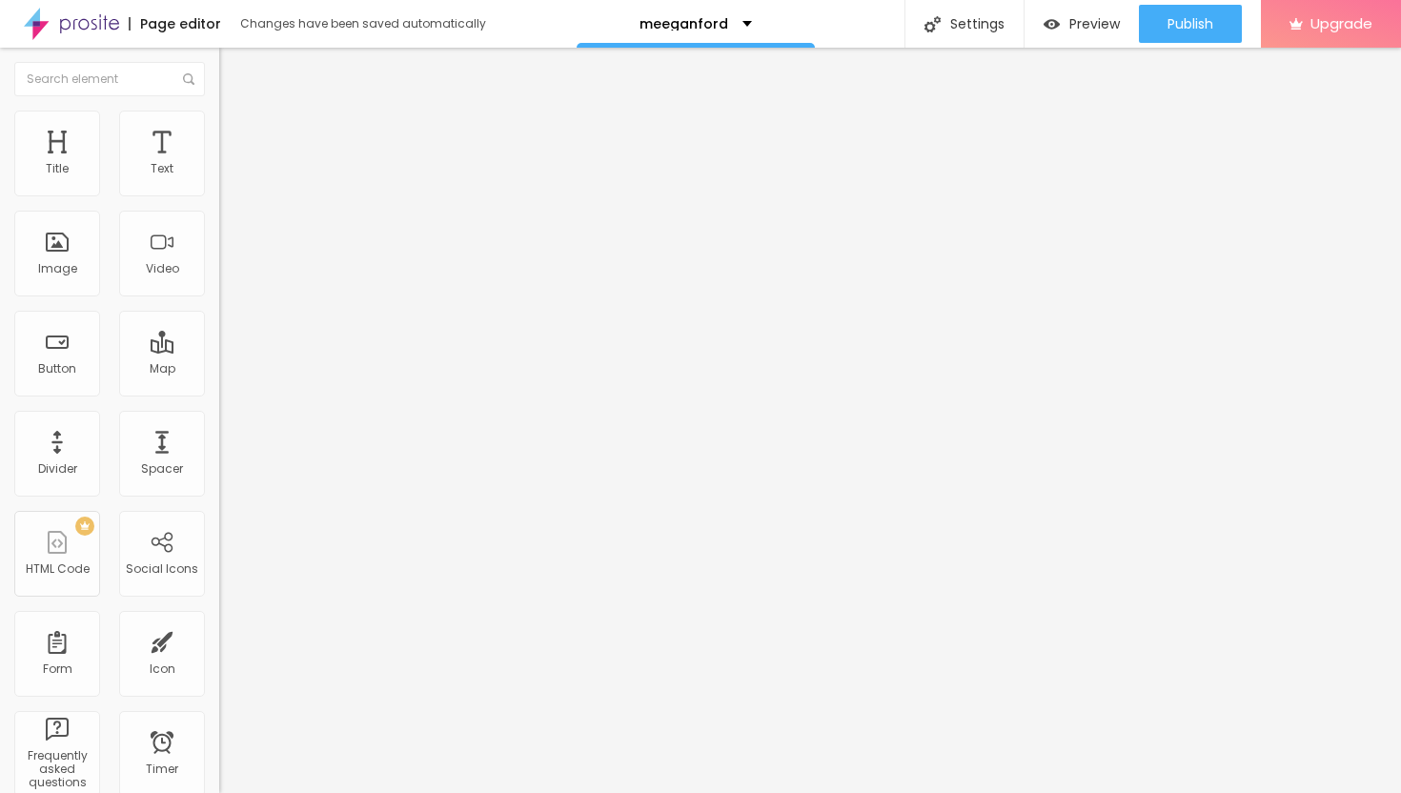
click at [227, 177] on icon "button" at bounding box center [232, 171] width 11 height 11
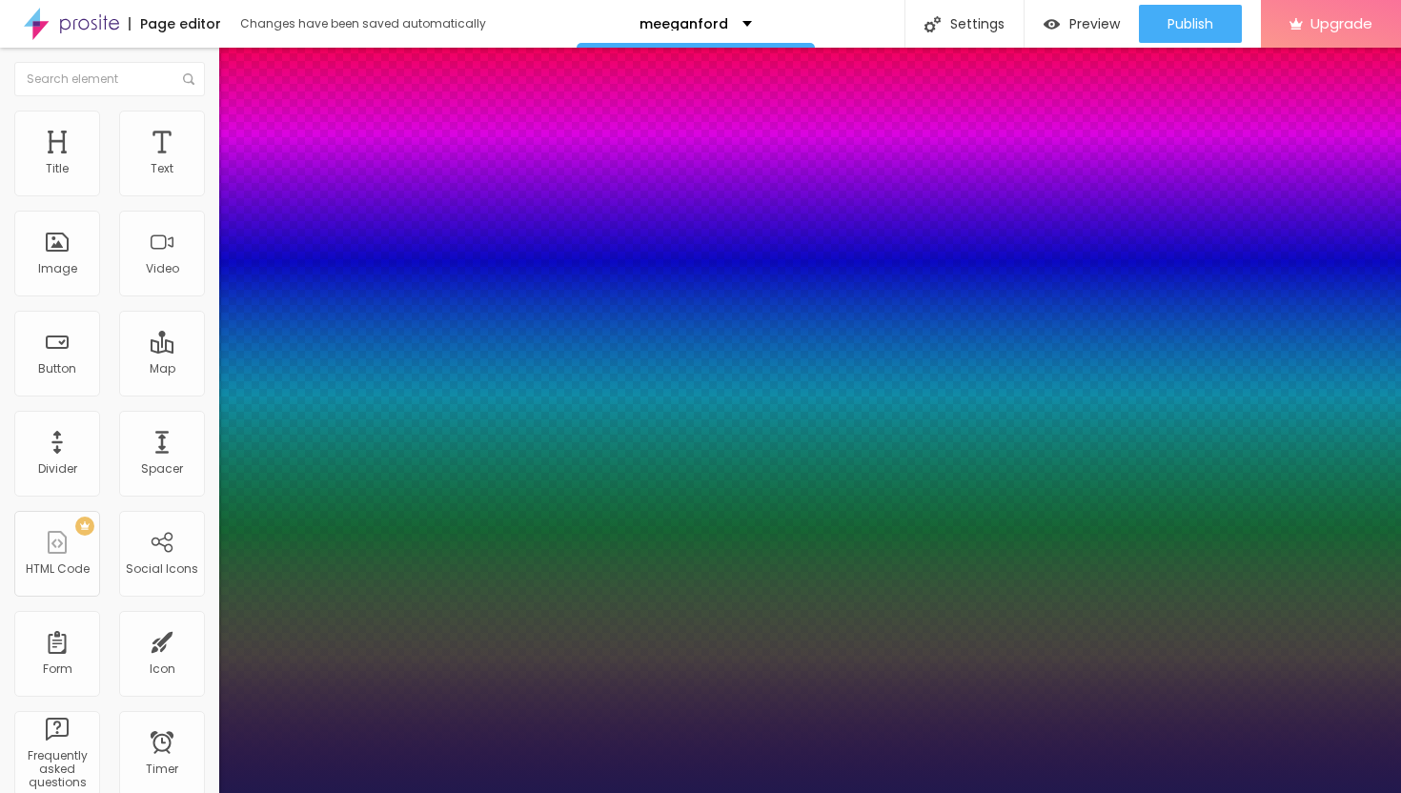
type input "1"
type input "0.1"
type input "1"
type input "0.3"
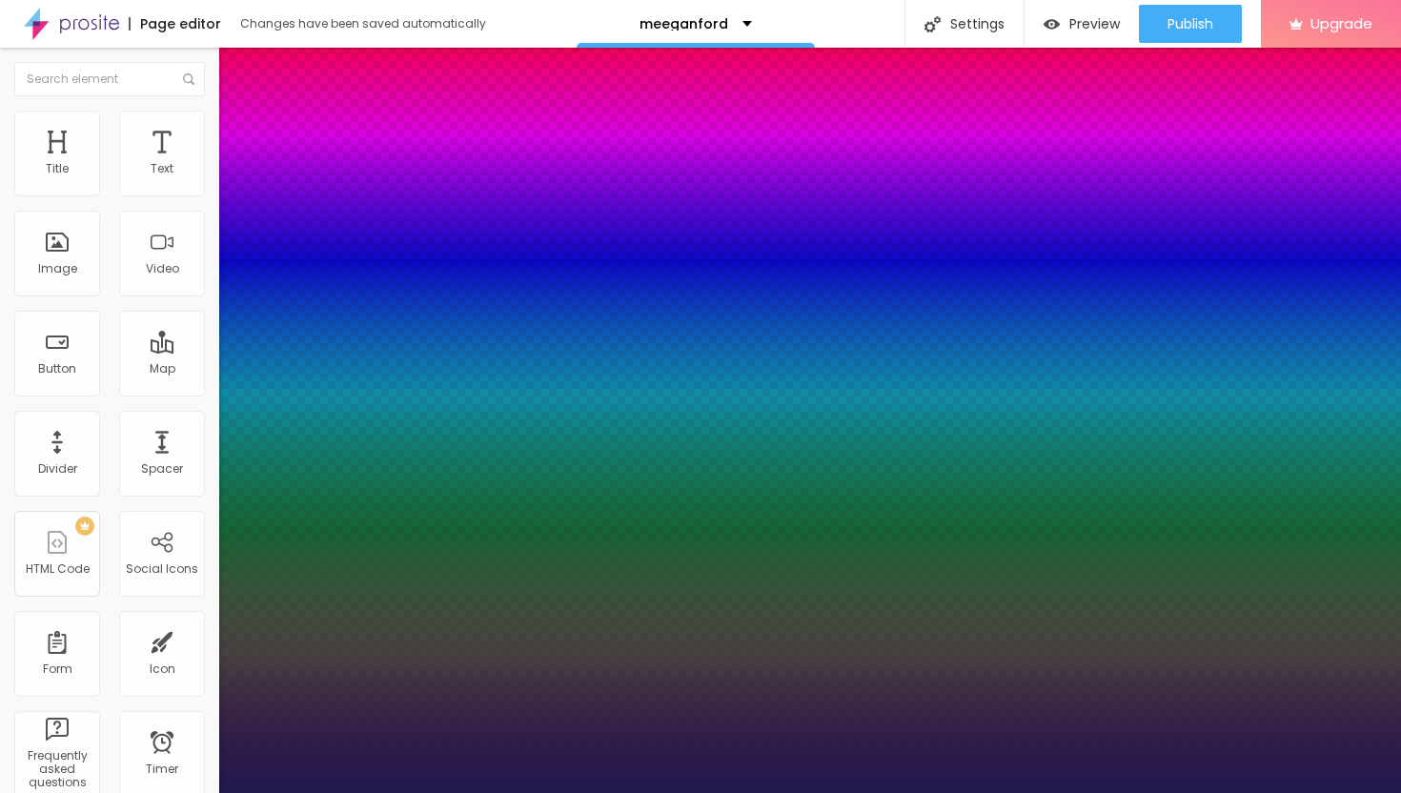
type input "0.3"
type input "1"
type input "0.6"
type input "1"
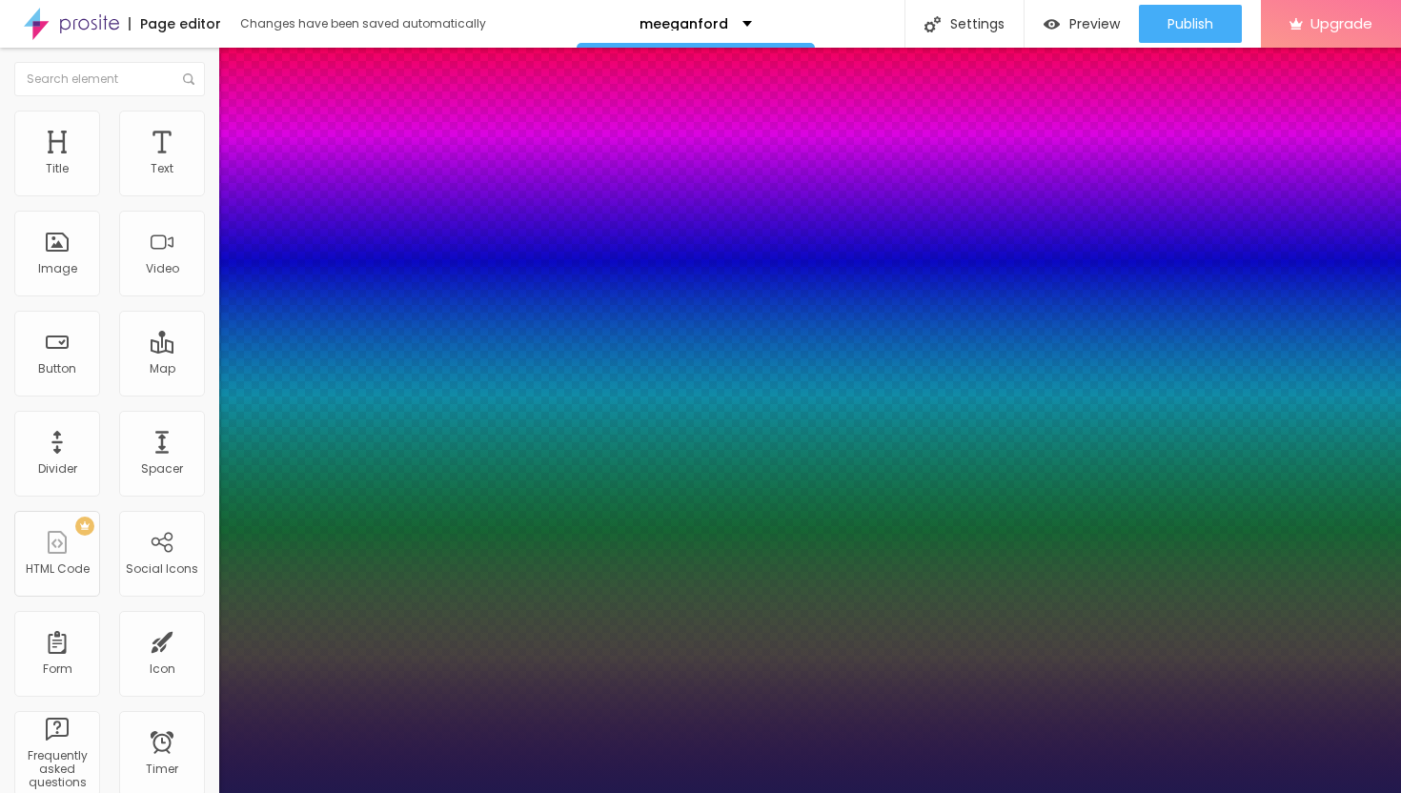
type input "0.9"
type input "1"
type input "1.1"
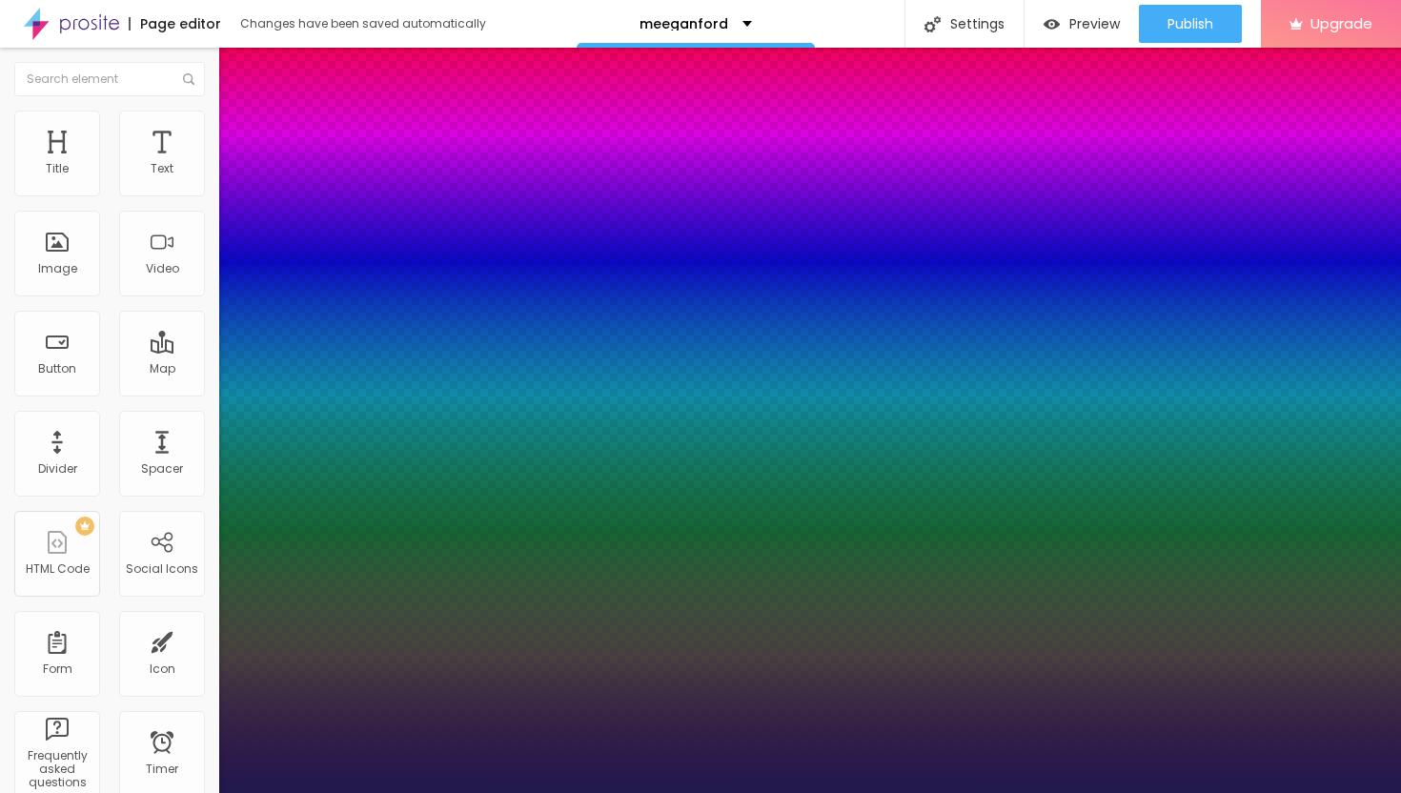
type input "1"
type input "1.3"
type input "1"
type input "1.4"
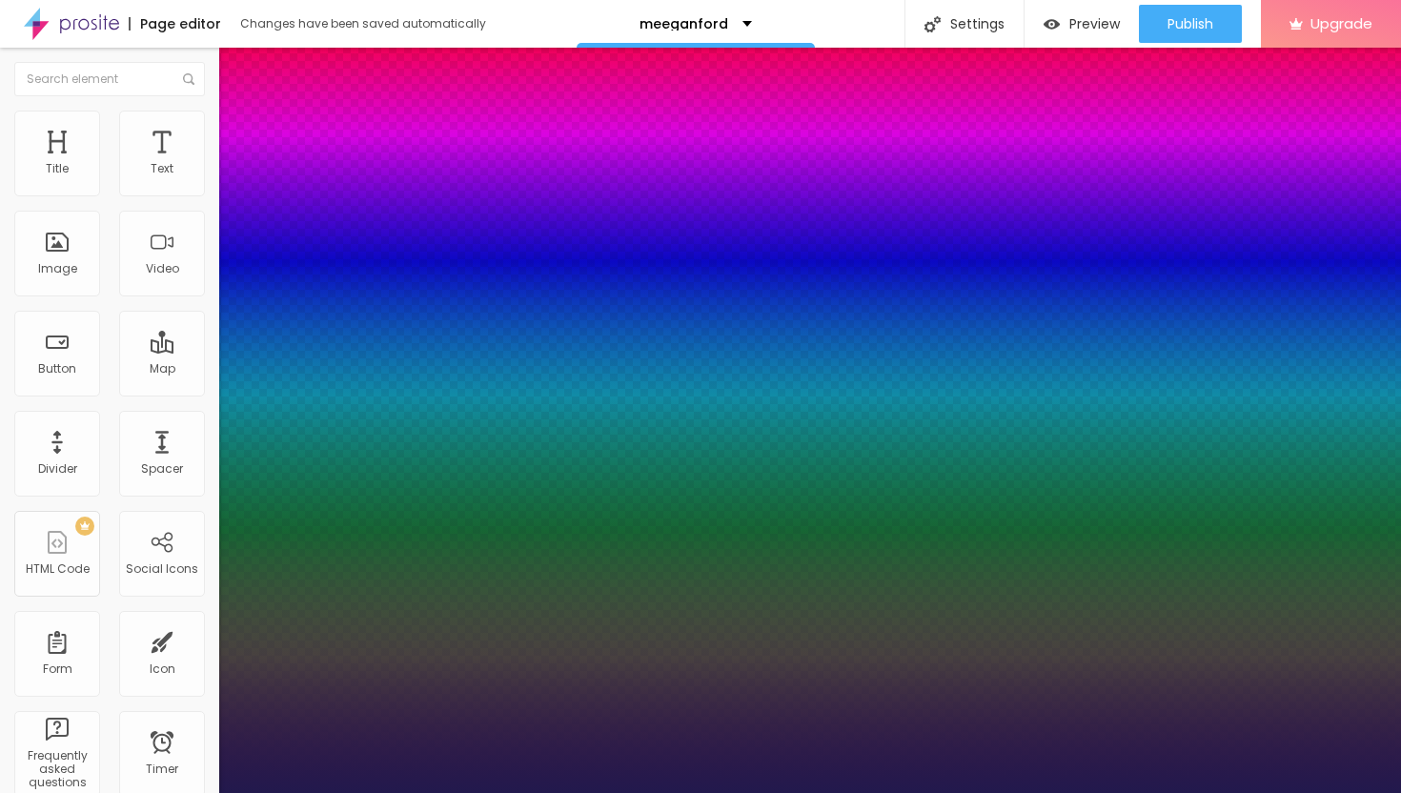
type input "1.4"
type input "1"
type input "1.5"
type input "1"
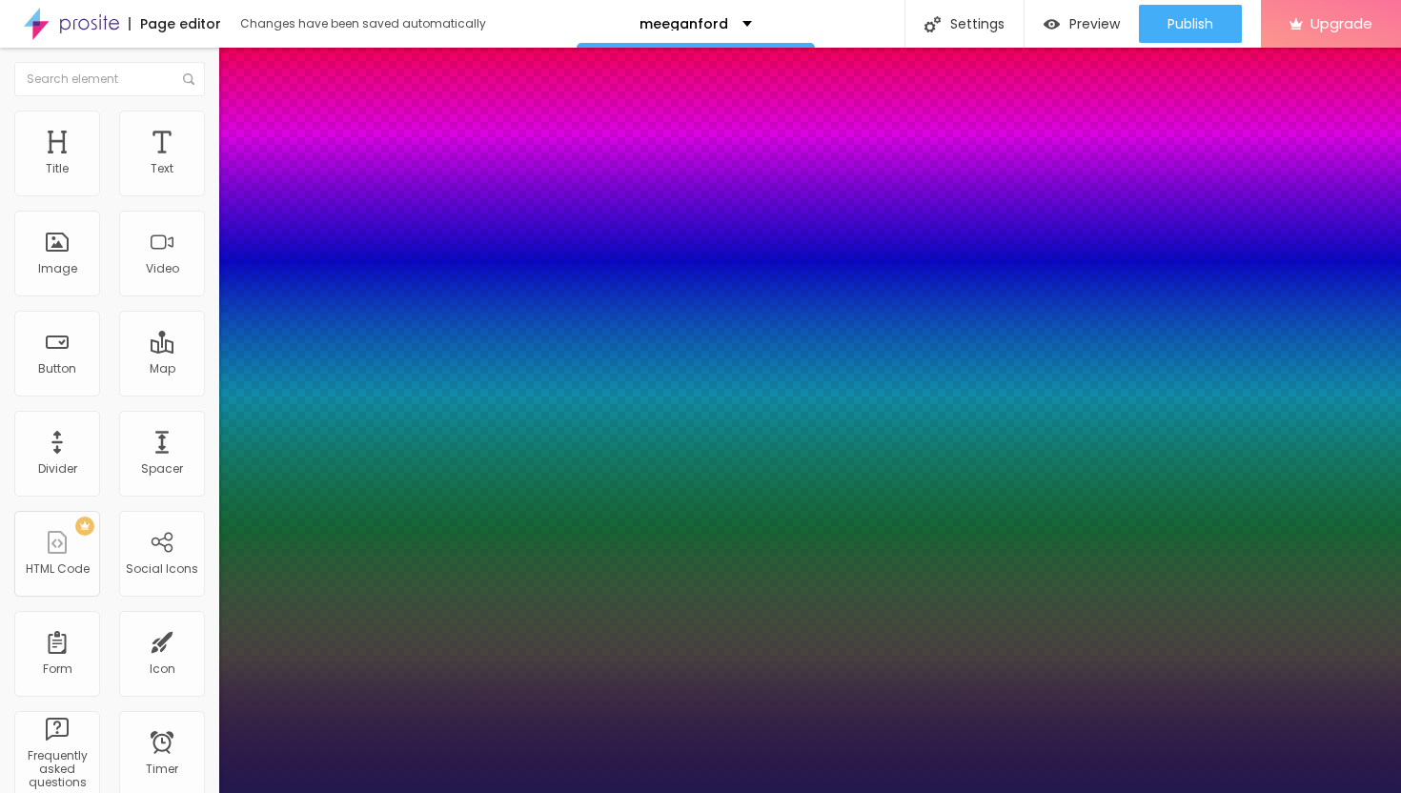
type input "1.4"
type input "1"
type input "1.3"
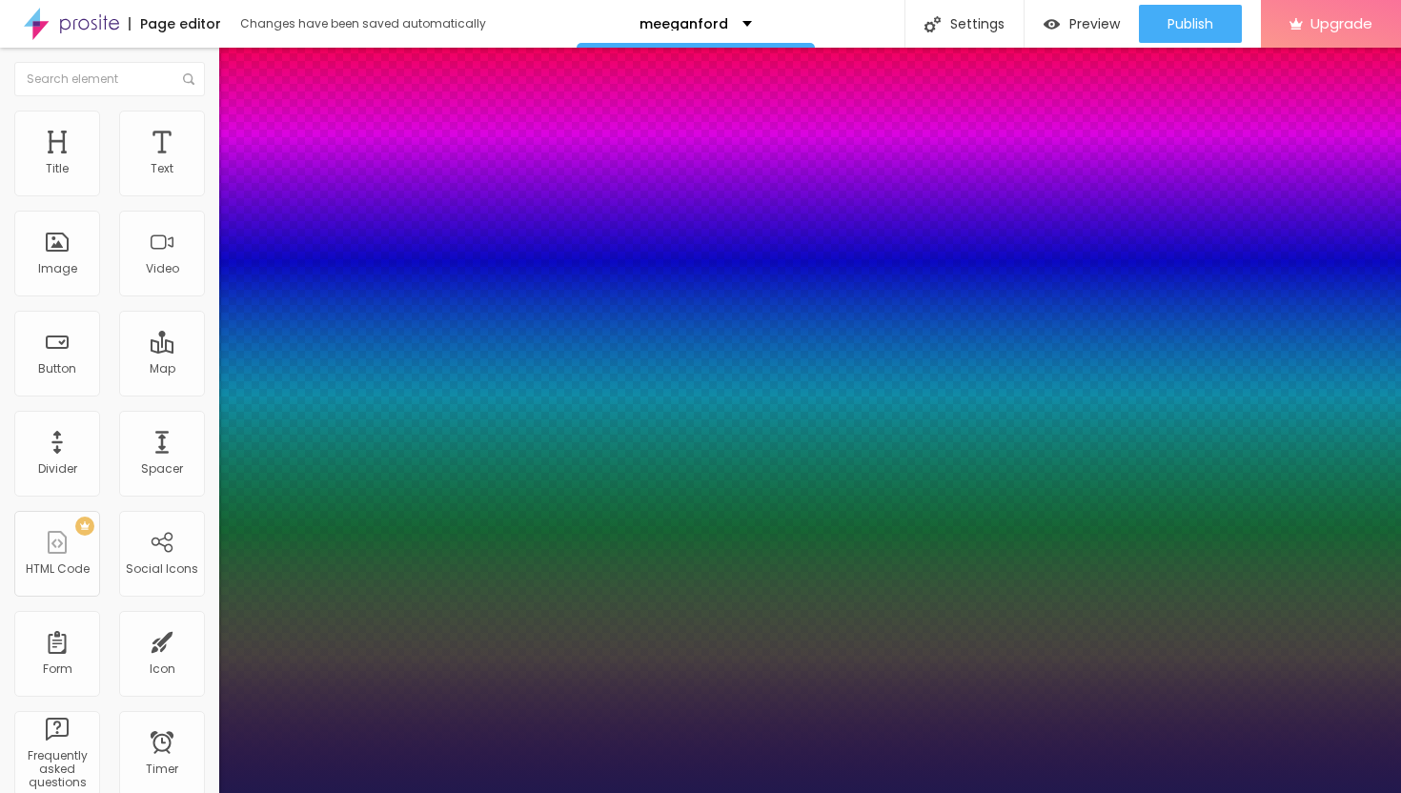
type input "1"
type input "1.2"
type input "1"
type input "1.1"
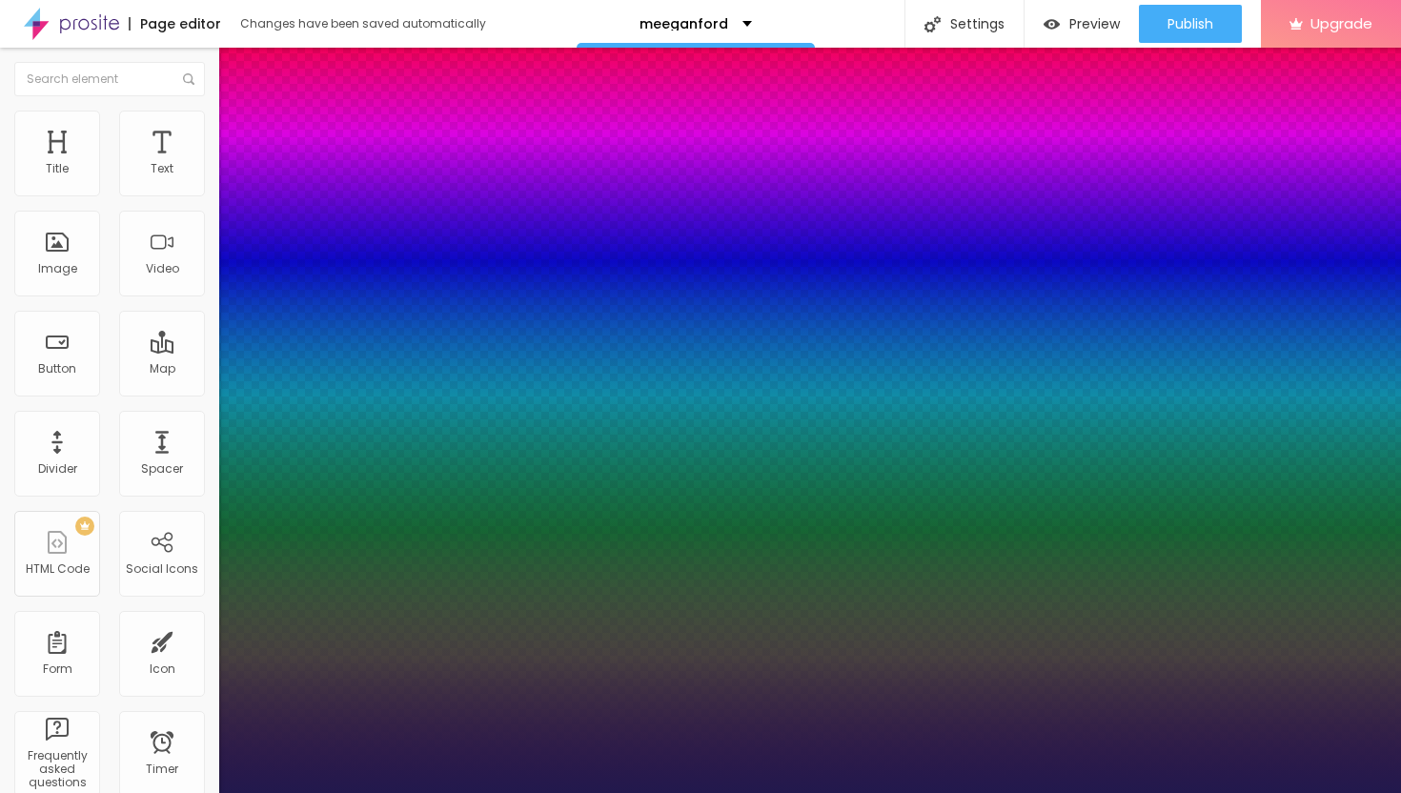
type input "1.1"
type input "1"
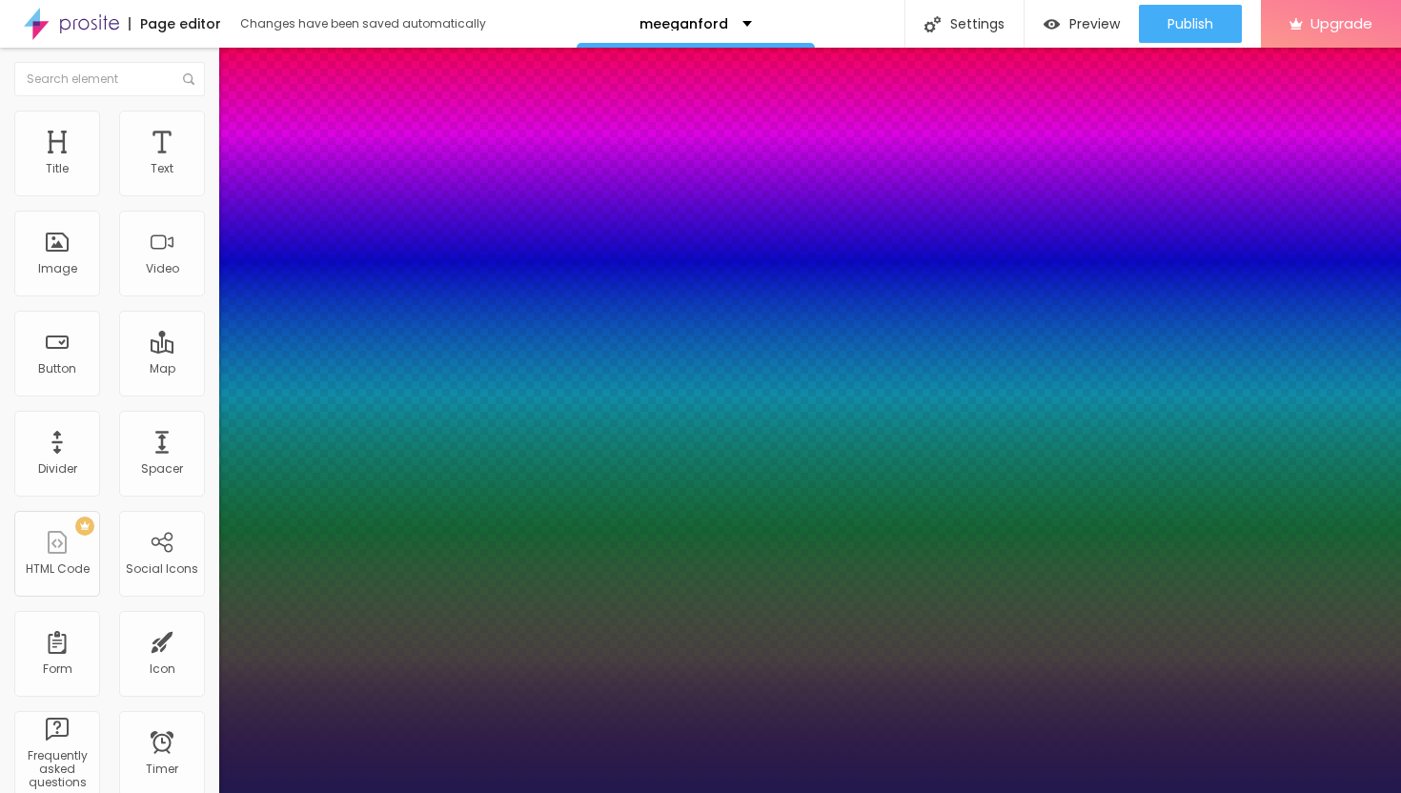
type input "0.9"
type input "1"
type input "0.8"
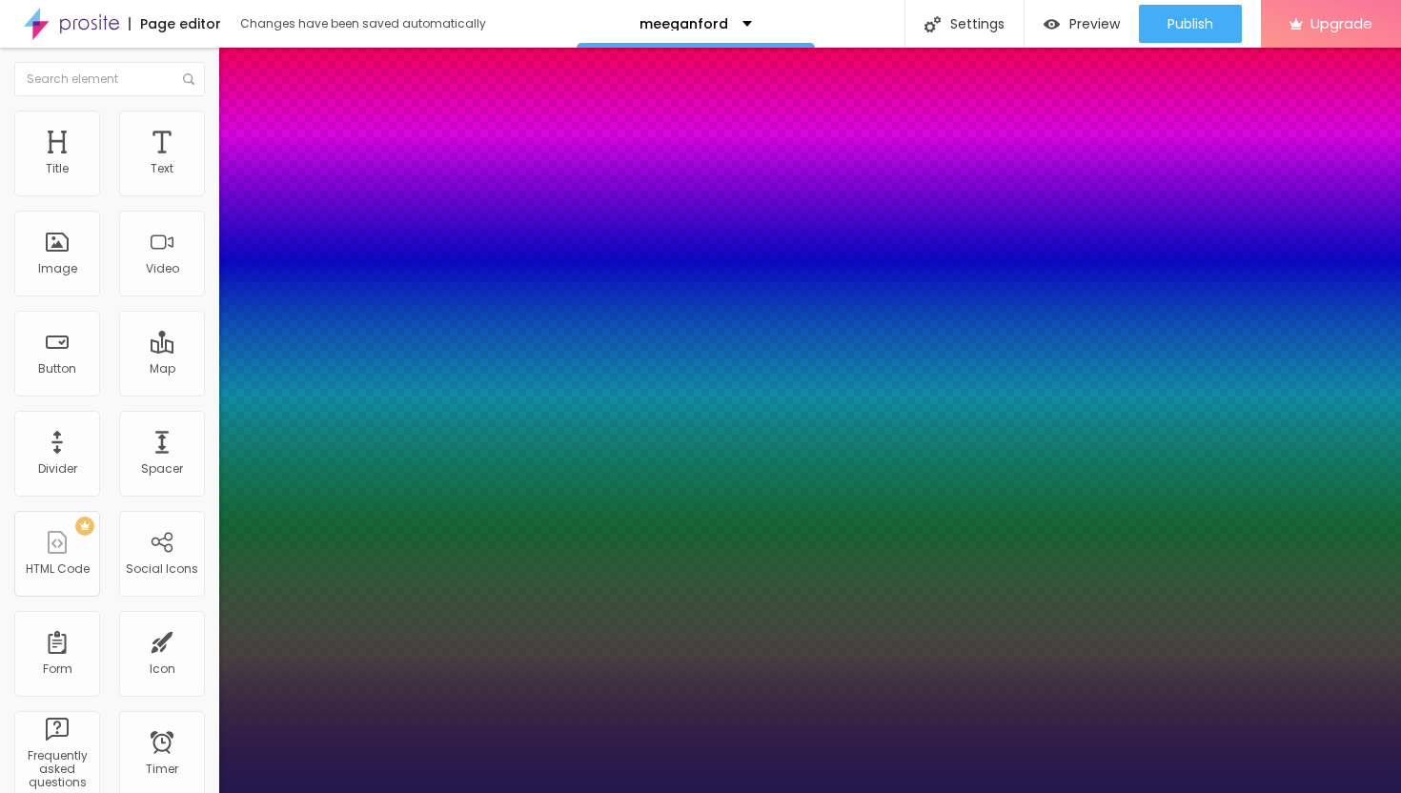
type input "1"
type input "0.7"
type input "1"
type input "0.6"
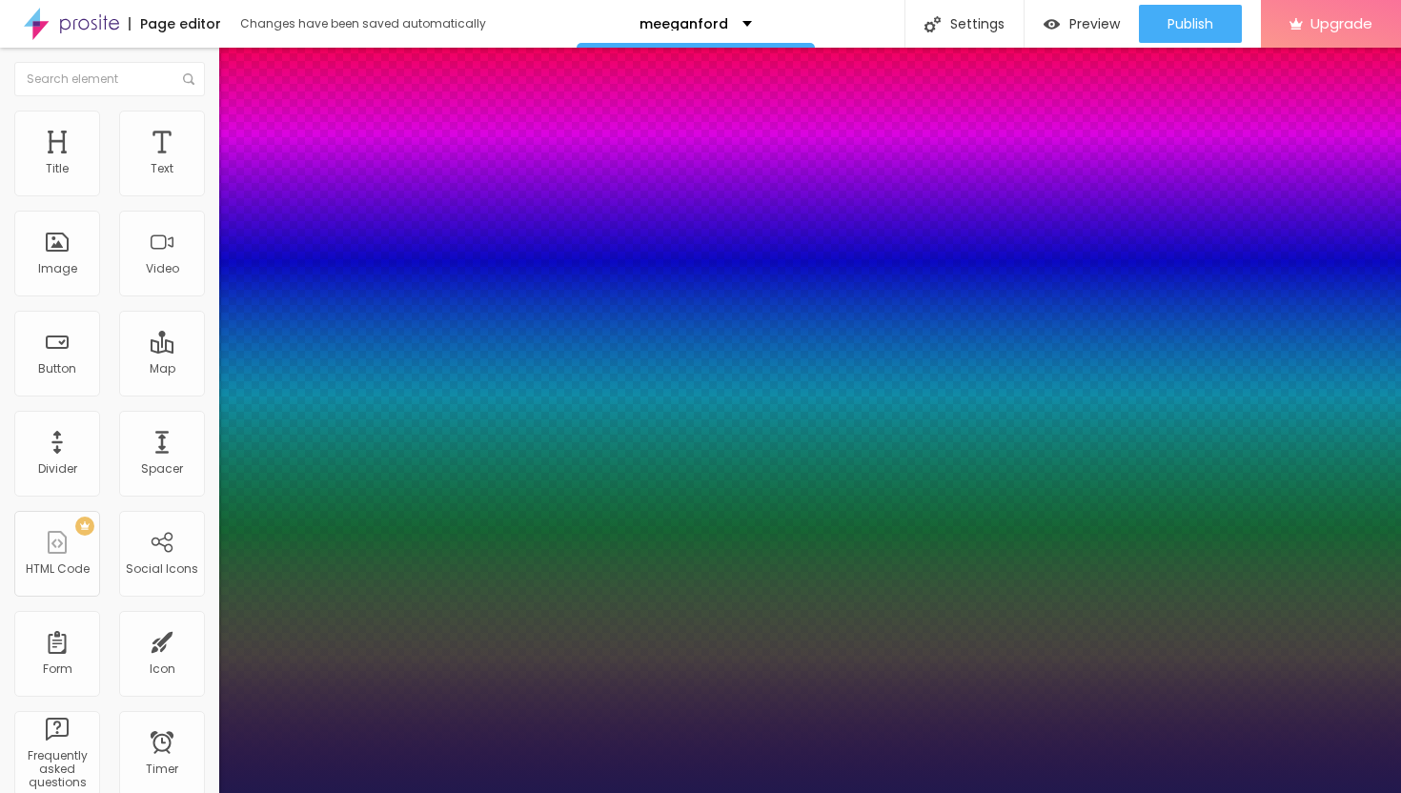
type input "0.6"
type input "1"
type input "0.5"
type input "1"
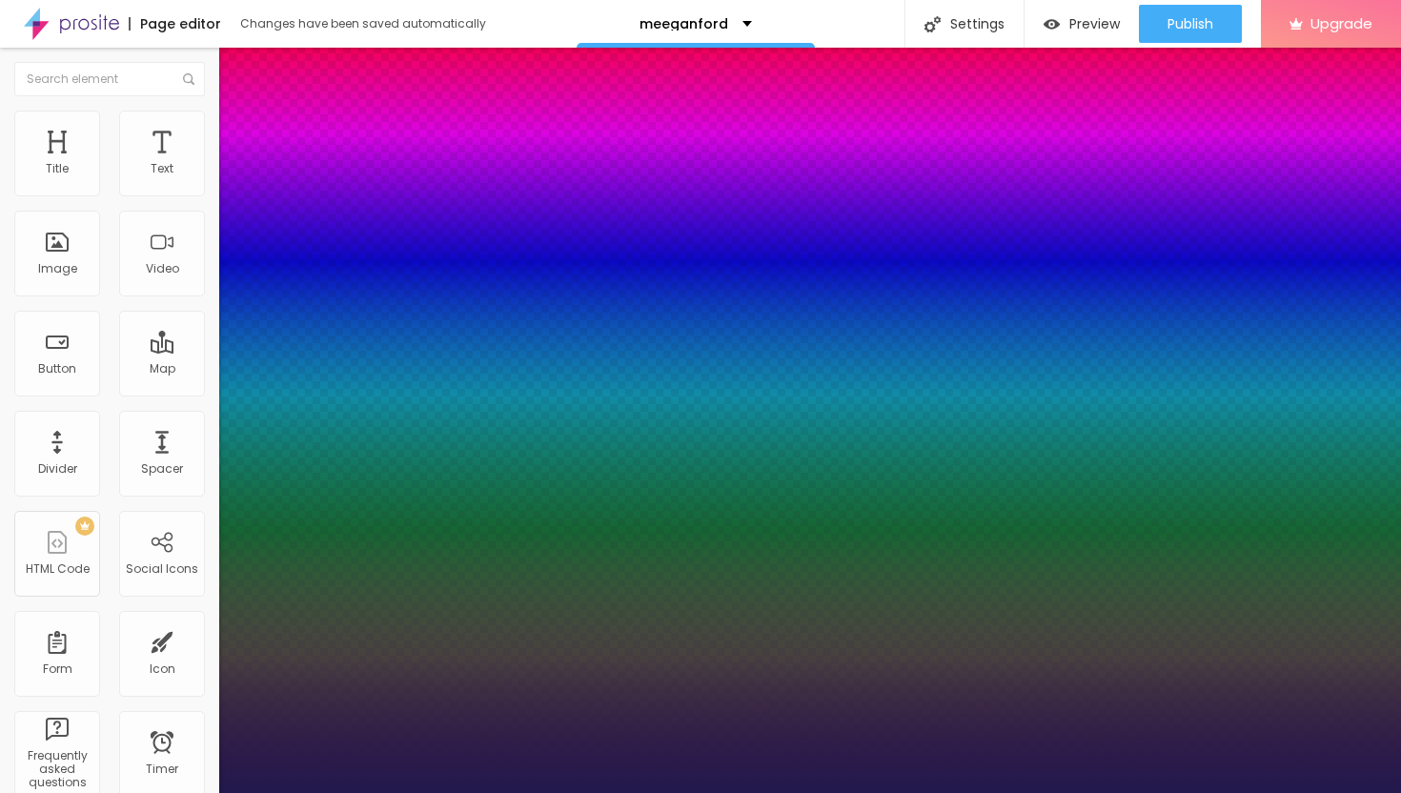
type input "0.4"
type input "1"
type input "0.3"
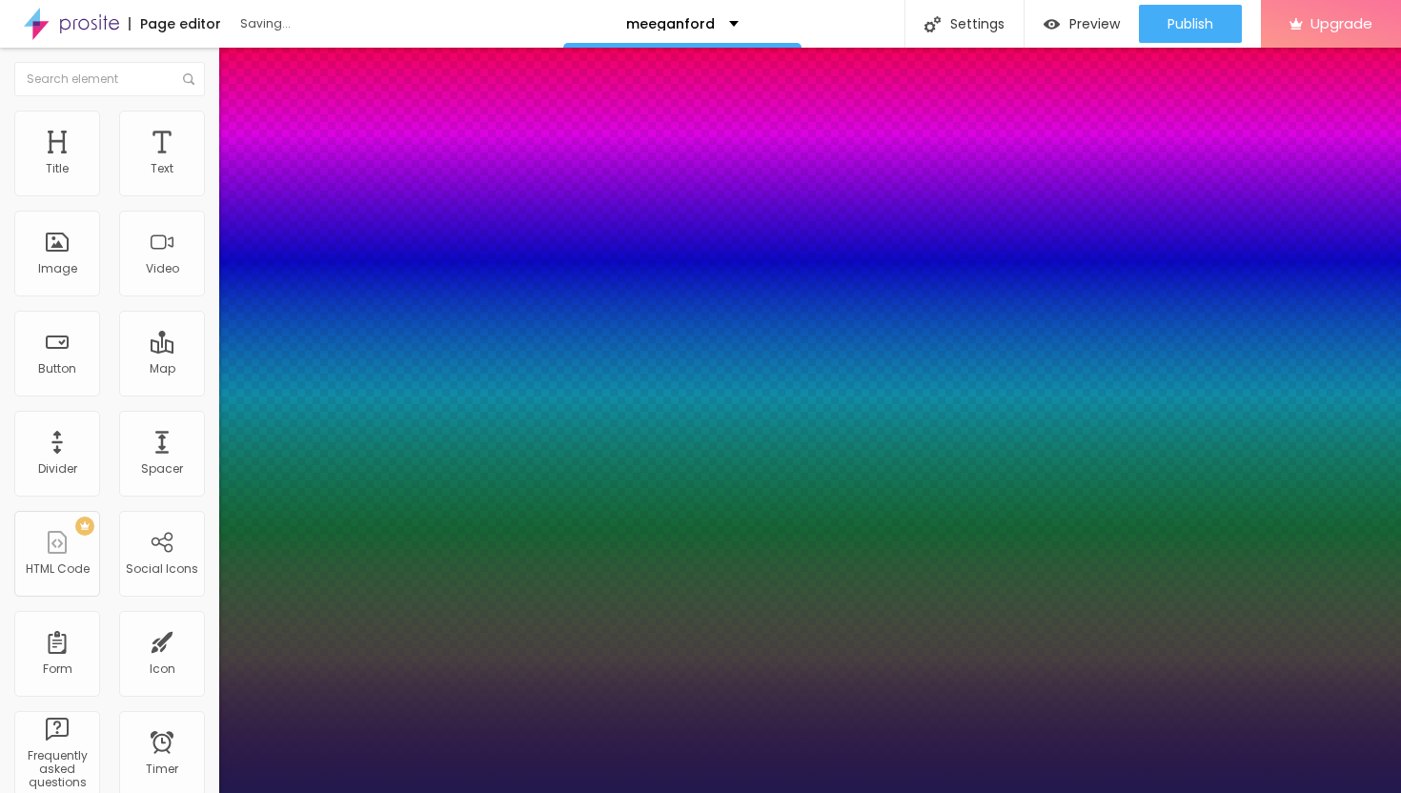
type input "1"
type input "0.2"
type input "1"
type input "0.1"
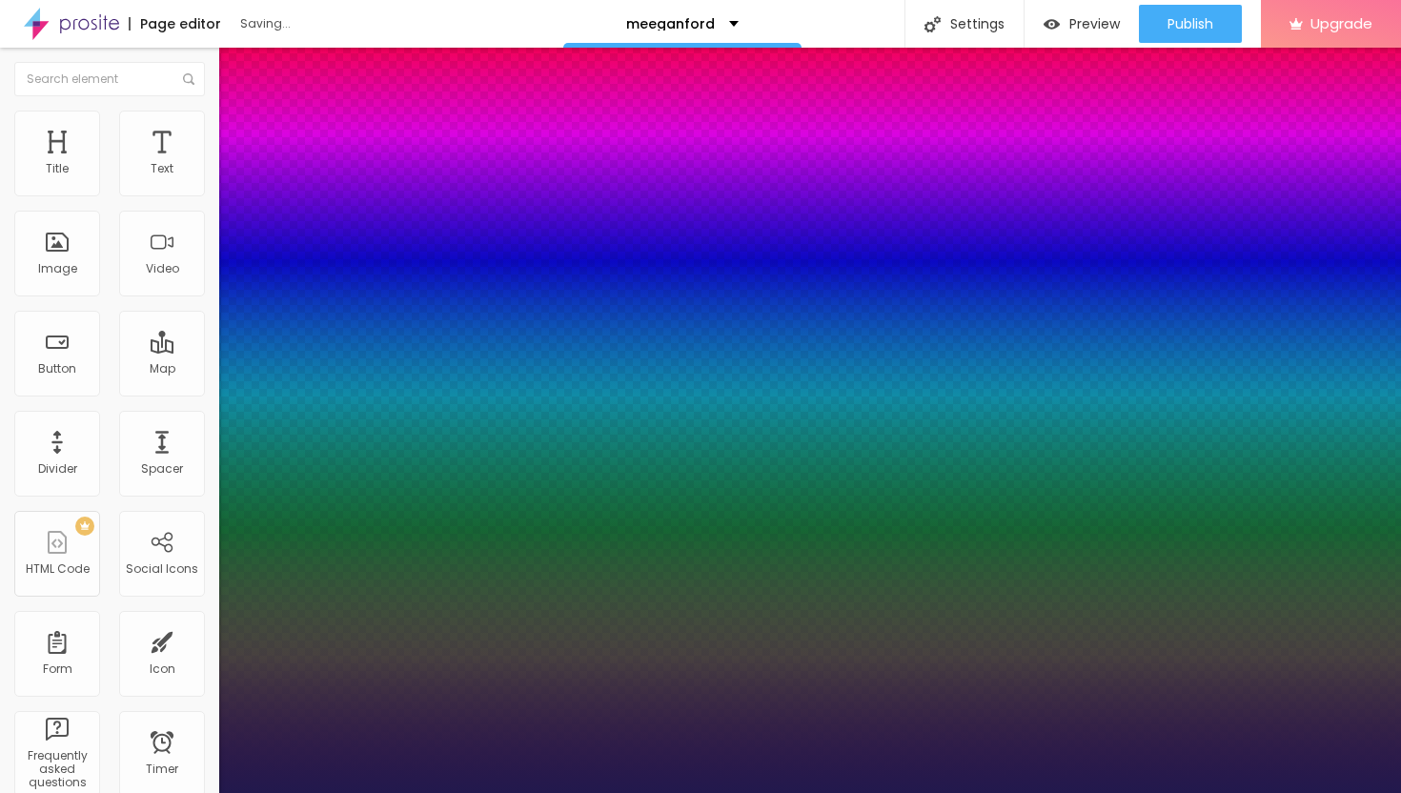
type input "0.1"
type input "1"
type input "0.1"
type input "1"
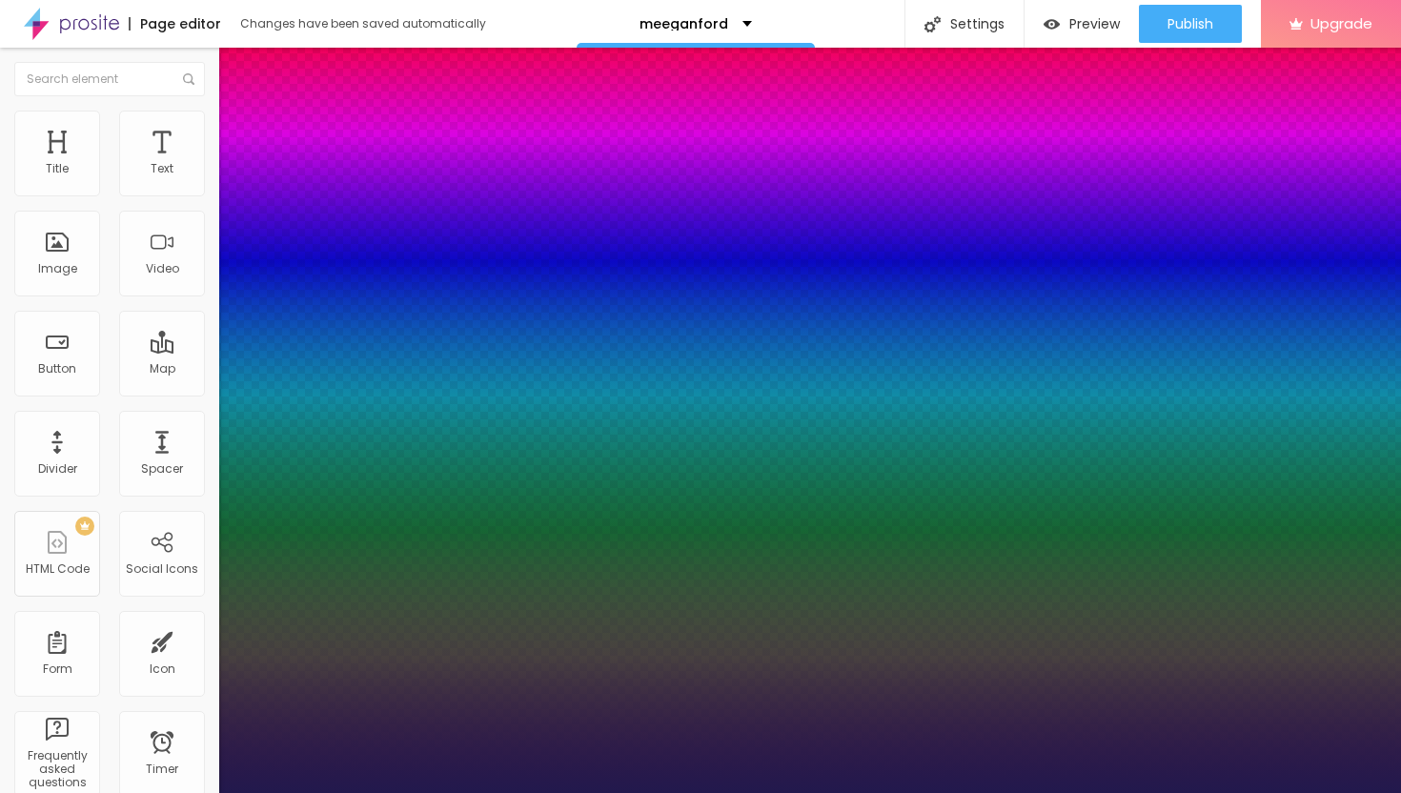
type input "26"
type input "1"
type input "27"
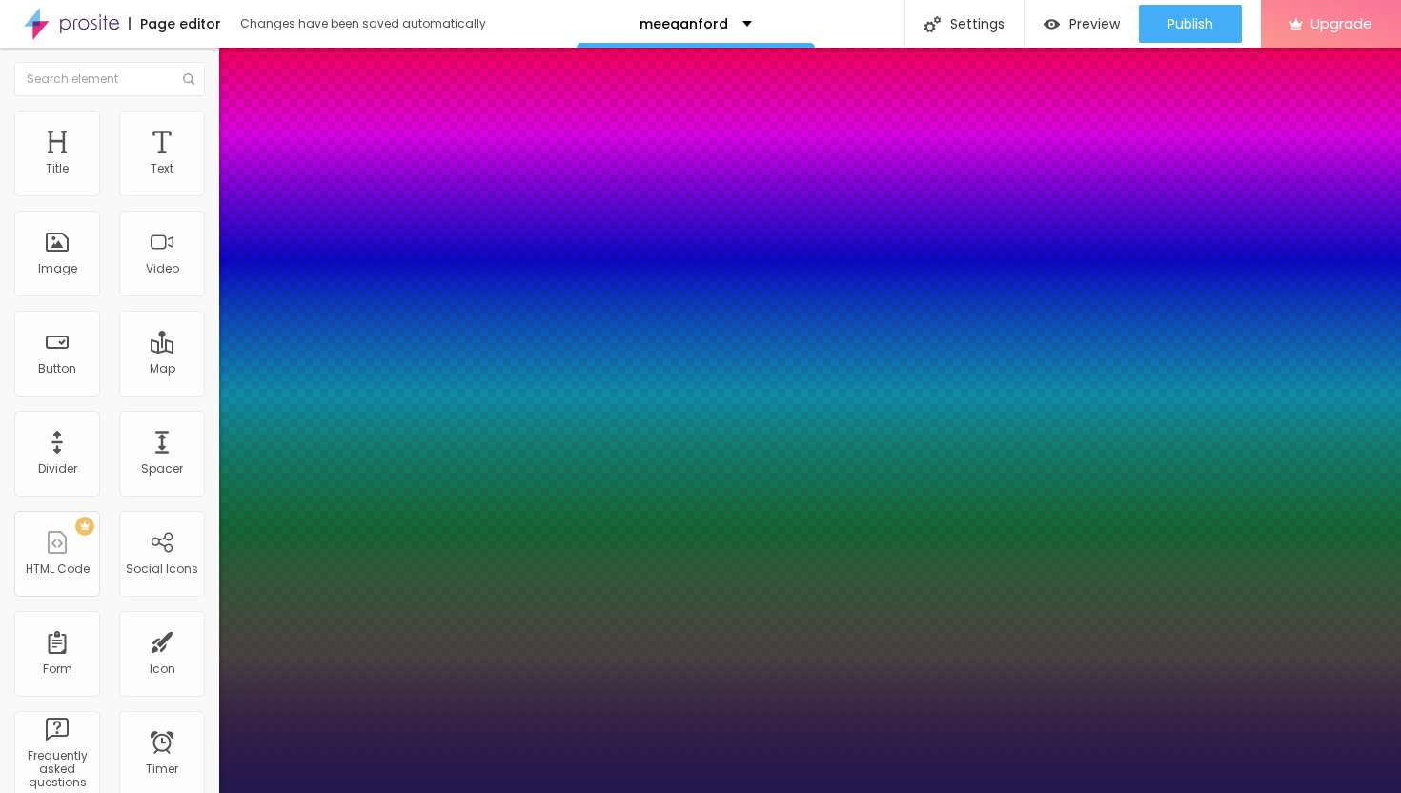
type input "1"
type input "28"
type input "1"
type input "29"
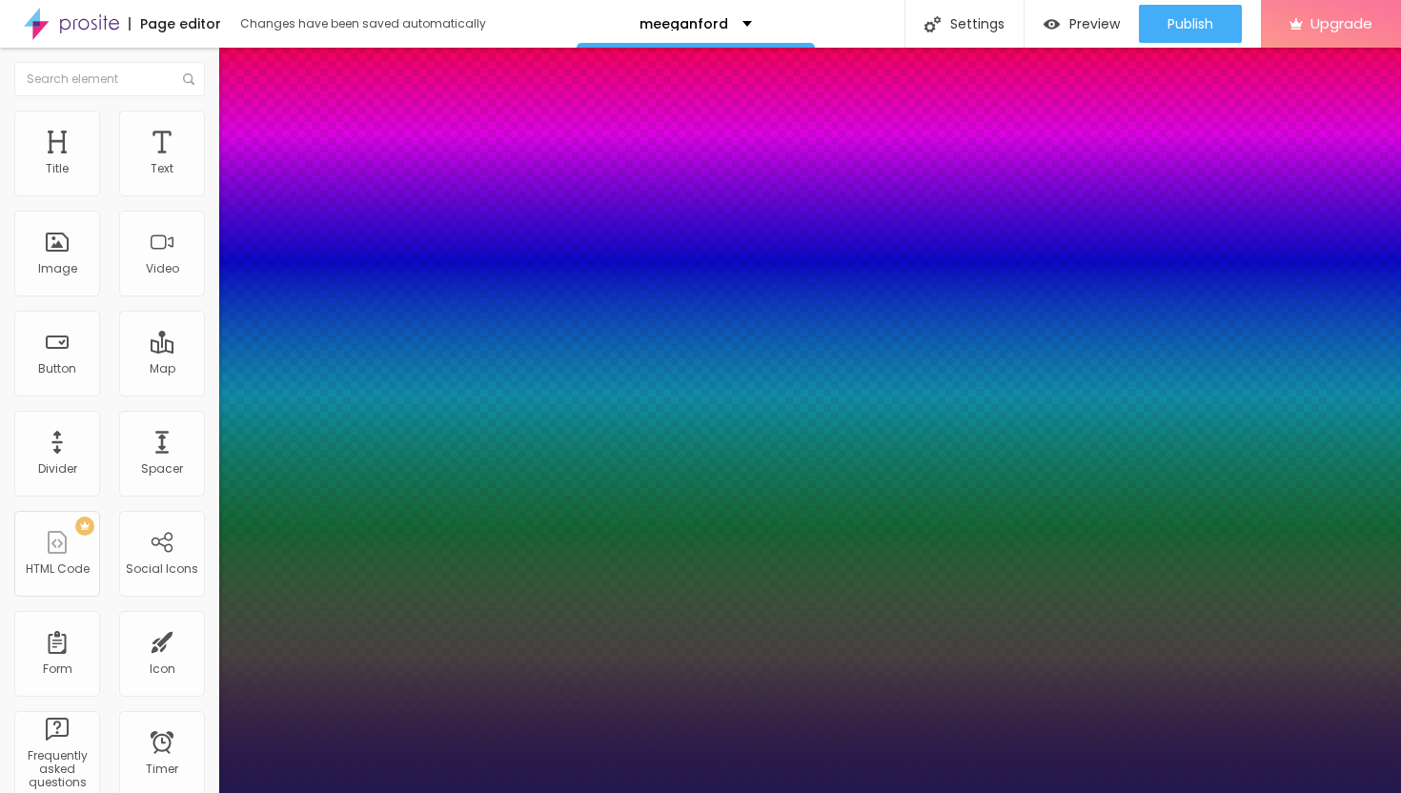
type input "29"
type input "1"
type input "28"
type input "1"
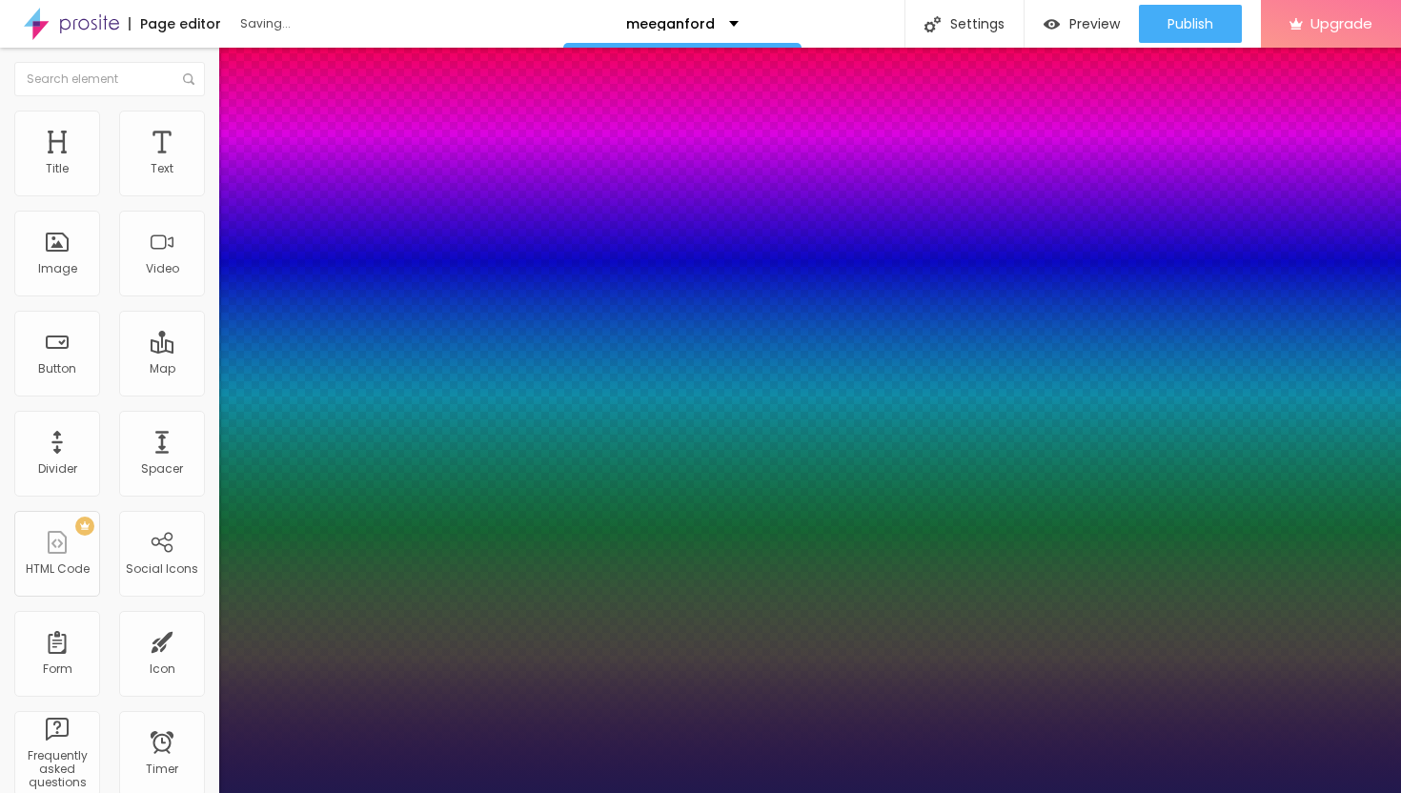
type input "27"
type input "1"
type input "26"
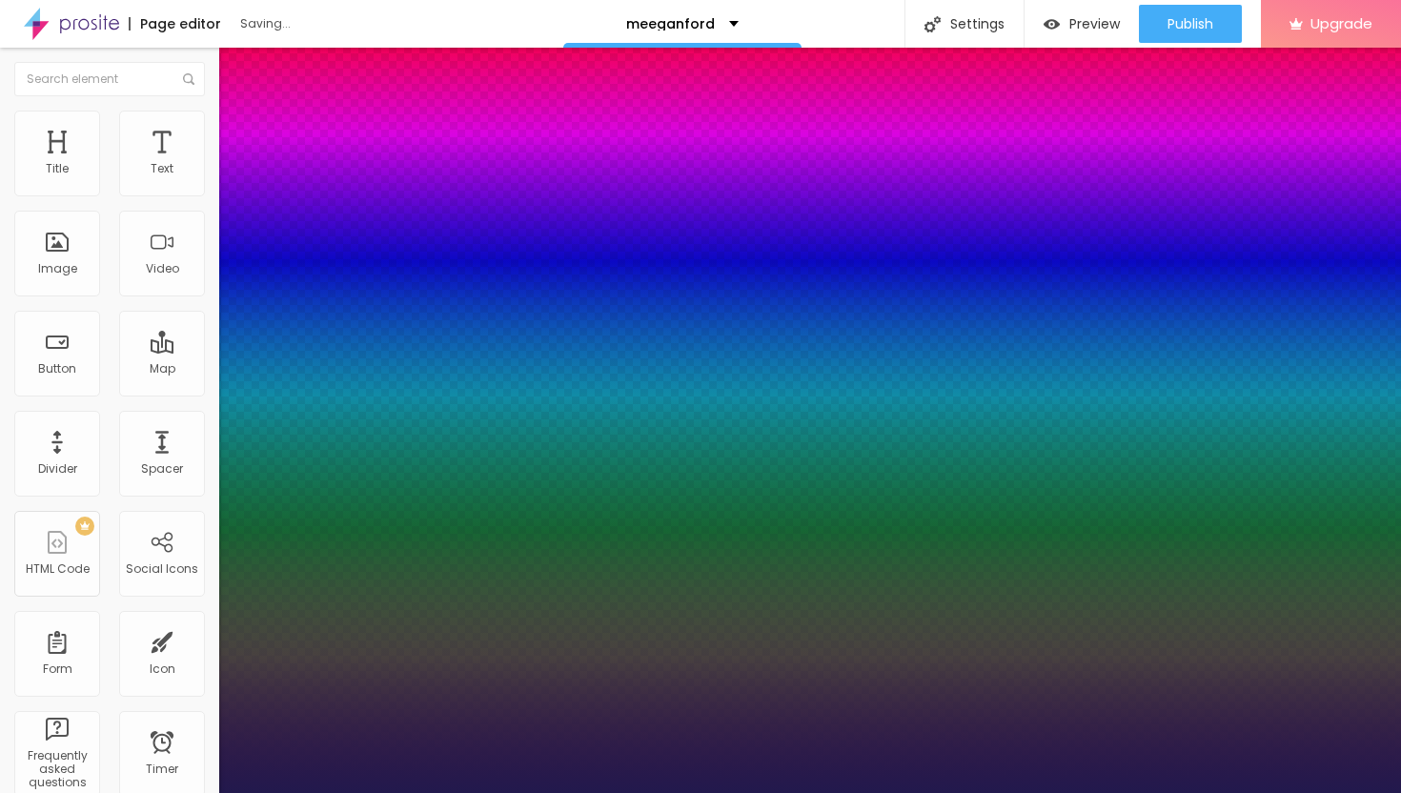
click at [970, 792] on div at bounding box center [700, 793] width 1401 height 0
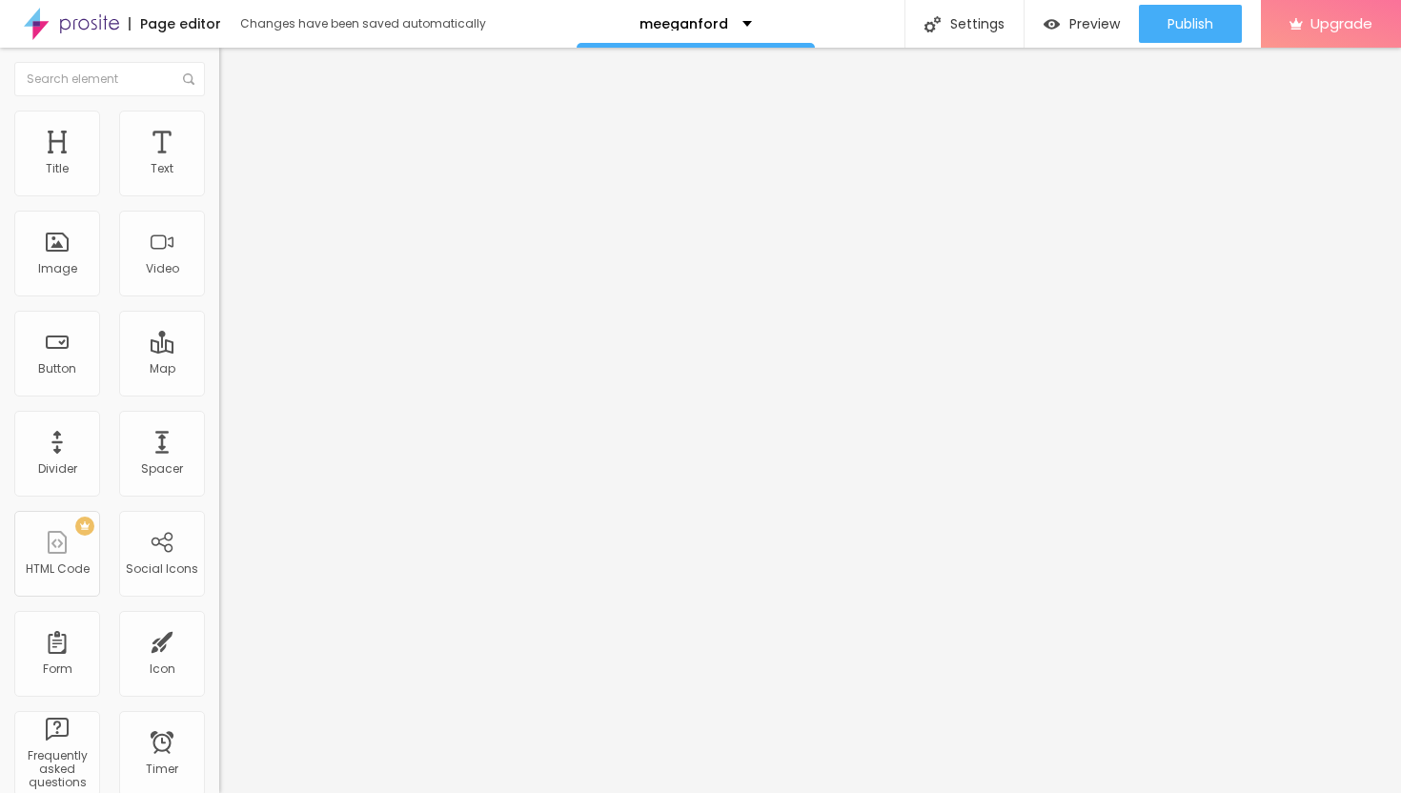
click at [236, 129] on span "Advanced" at bounding box center [267, 123] width 62 height 16
click at [236, 112] on span "Style" at bounding box center [250, 104] width 28 height 16
click at [219, 183] on button "button" at bounding box center [232, 173] width 27 height 20
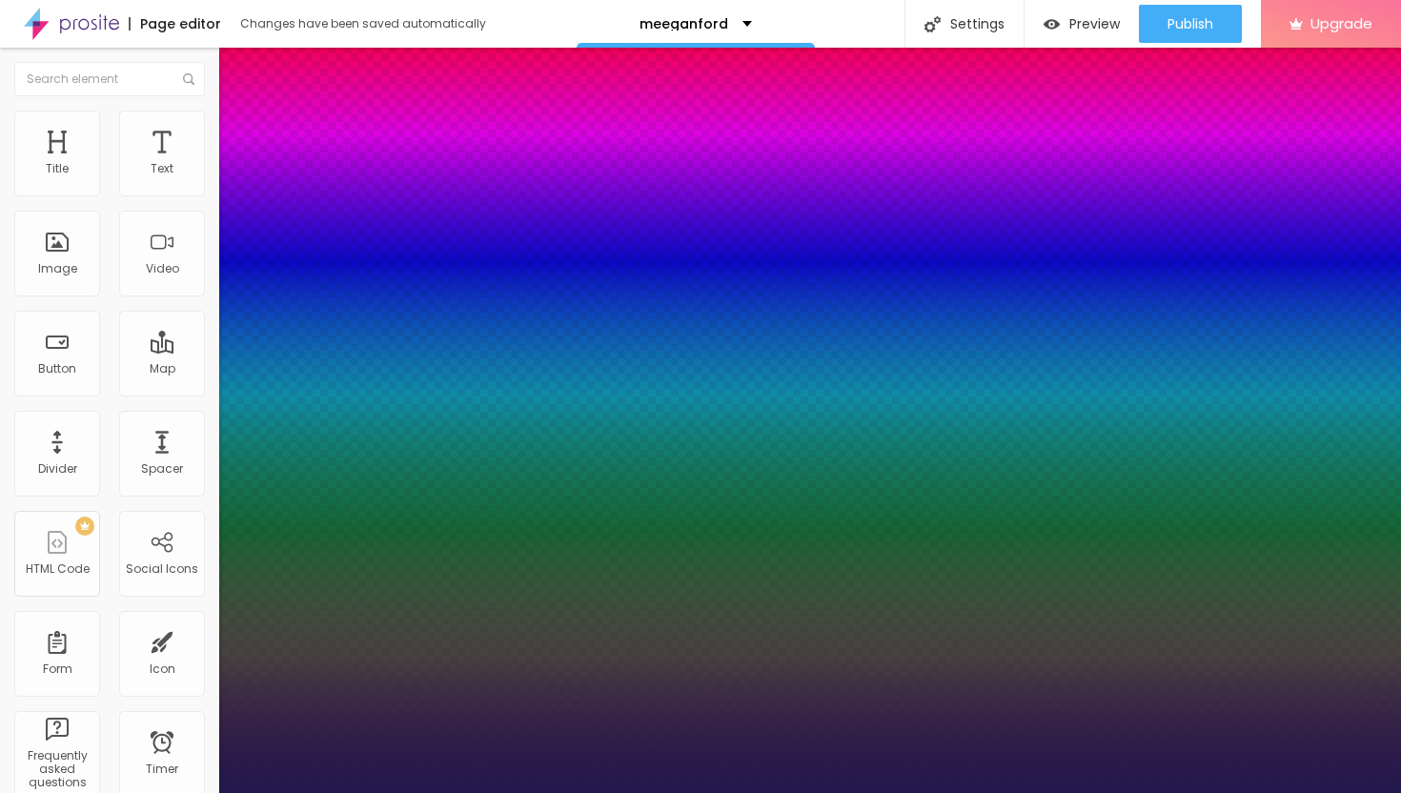
click at [149, 792] on div at bounding box center [700, 793] width 1401 height 0
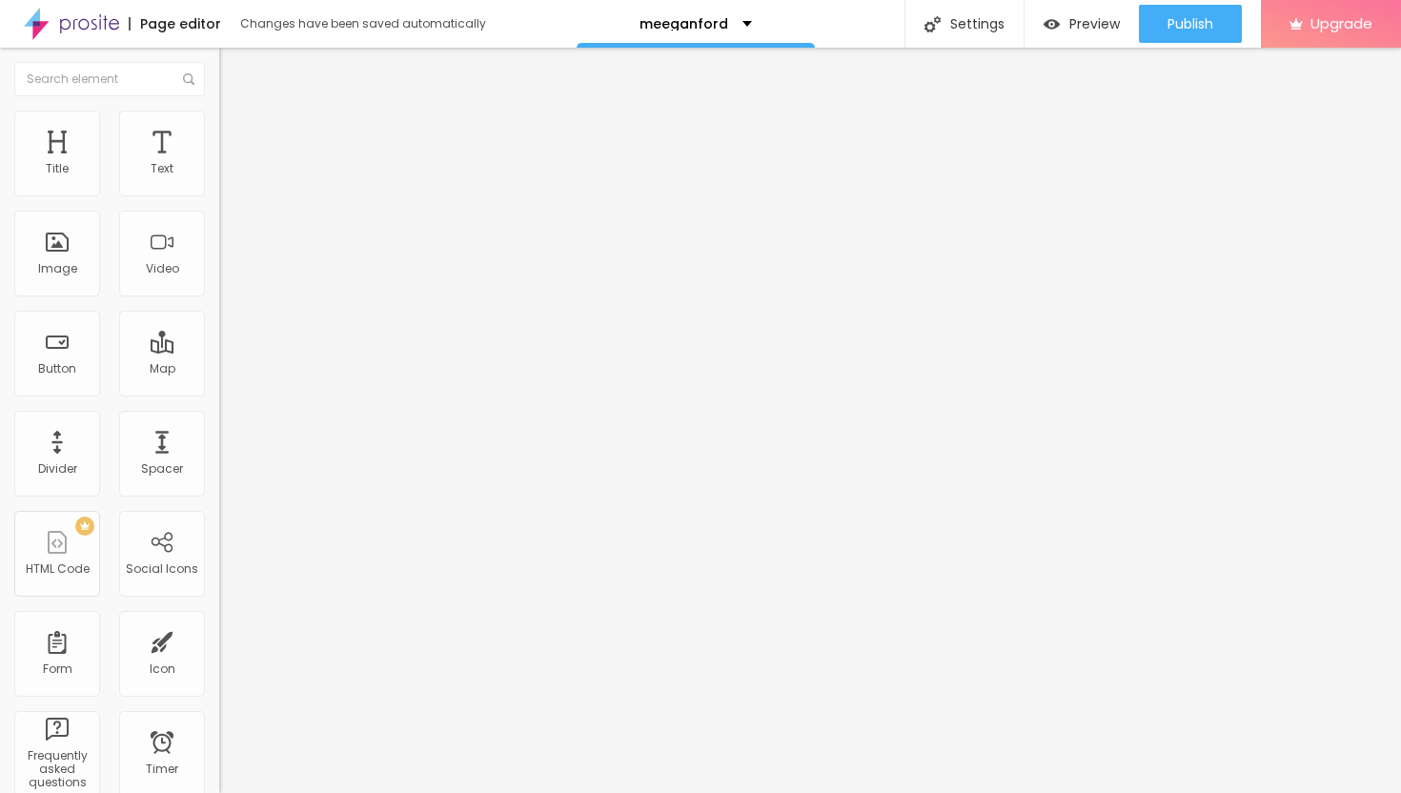
click at [219, 124] on li "Advanced" at bounding box center [328, 120] width 219 height 19
click at [219, 620] on input "range" at bounding box center [280, 627] width 123 height 15
click at [1179, 24] on span "Publish" at bounding box center [1190, 23] width 46 height 15
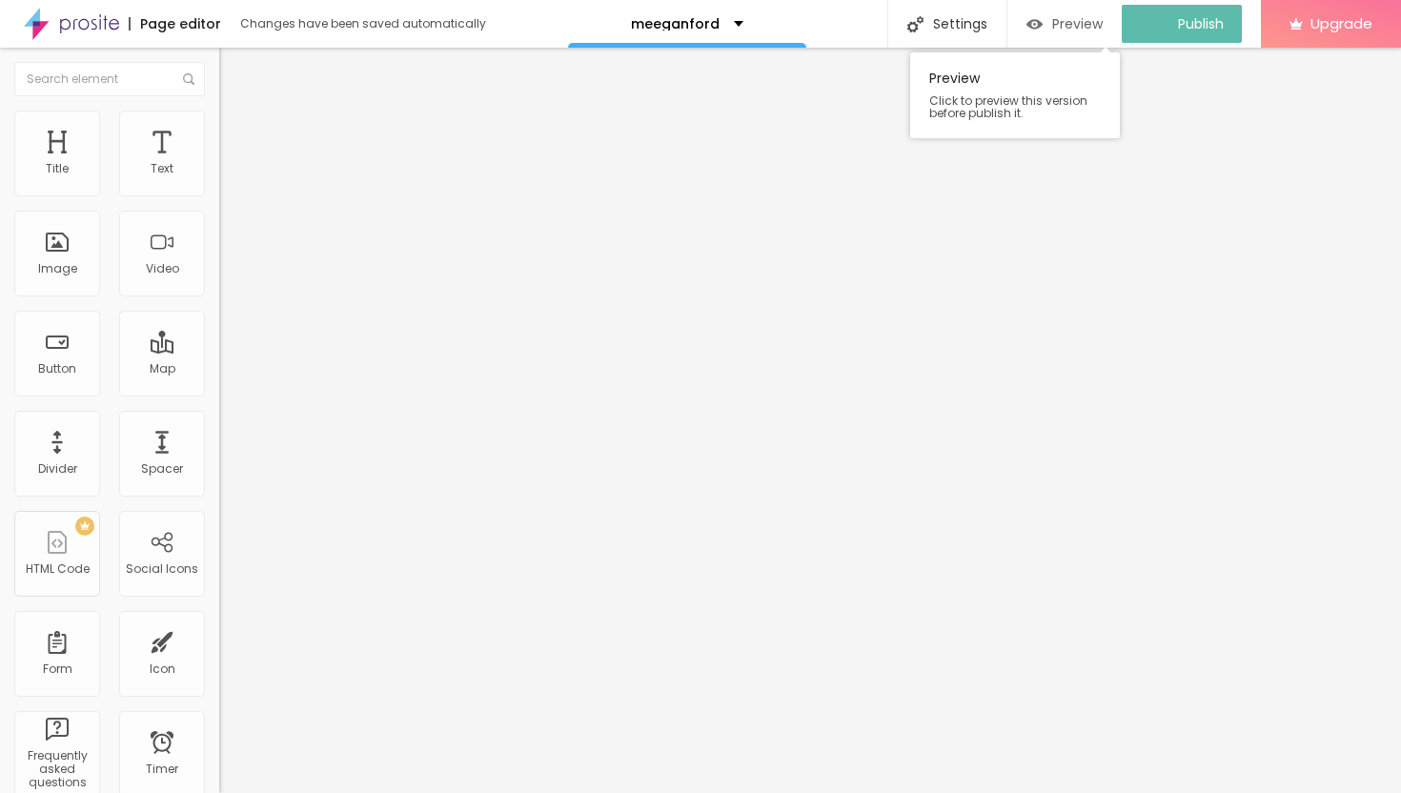
click at [1071, 29] on span "Preview" at bounding box center [1077, 23] width 51 height 15
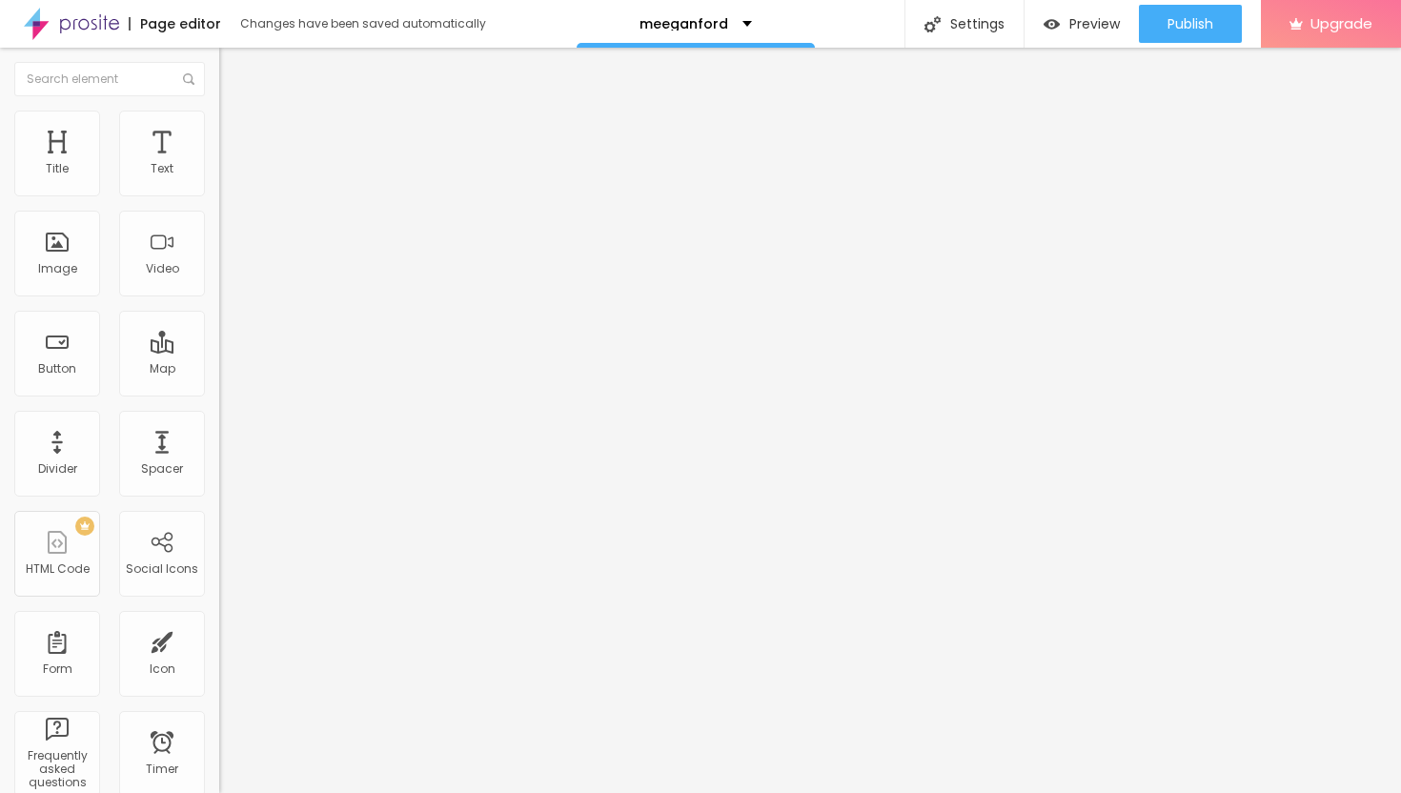
click at [219, 125] on li "Advanced" at bounding box center [328, 120] width 219 height 19
drag, startPoint x: 73, startPoint y: 185, endPoint x: 127, endPoint y: 199, distance: 55.2
click at [219, 351] on input "range" at bounding box center [280, 358] width 123 height 15
click at [219, 123] on li "Style" at bounding box center [328, 120] width 219 height 19
click at [219, 195] on input "range" at bounding box center [280, 187] width 123 height 15
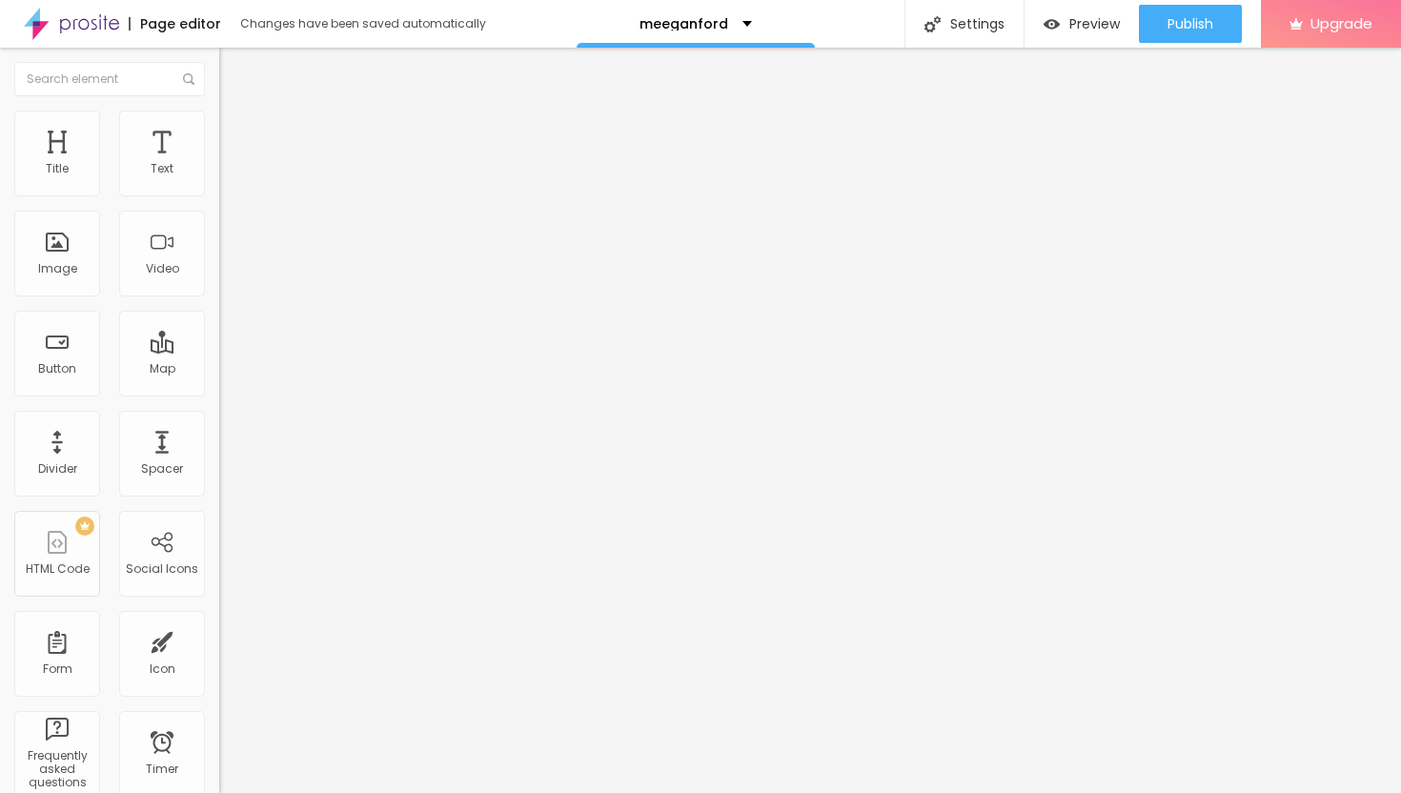
click at [236, 134] on span "Advanced" at bounding box center [267, 142] width 62 height 16
drag, startPoint x: 93, startPoint y: 188, endPoint x: 127, endPoint y: 204, distance: 37.1
click at [219, 370] on input "range" at bounding box center [280, 377] width 123 height 15
click at [1176, 29] on span "Publish" at bounding box center [1190, 23] width 46 height 15
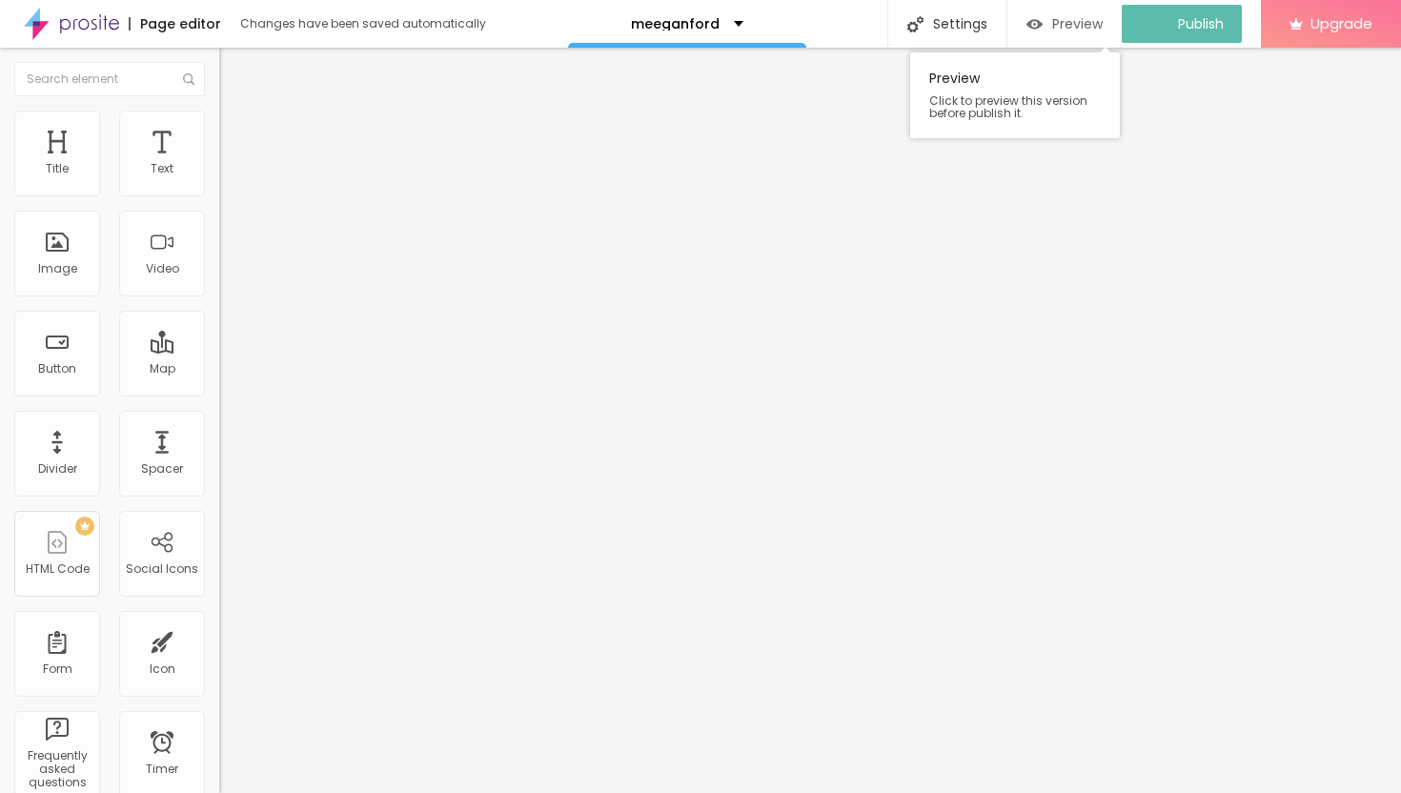
click at [1079, 28] on span "Preview" at bounding box center [1077, 23] width 51 height 15
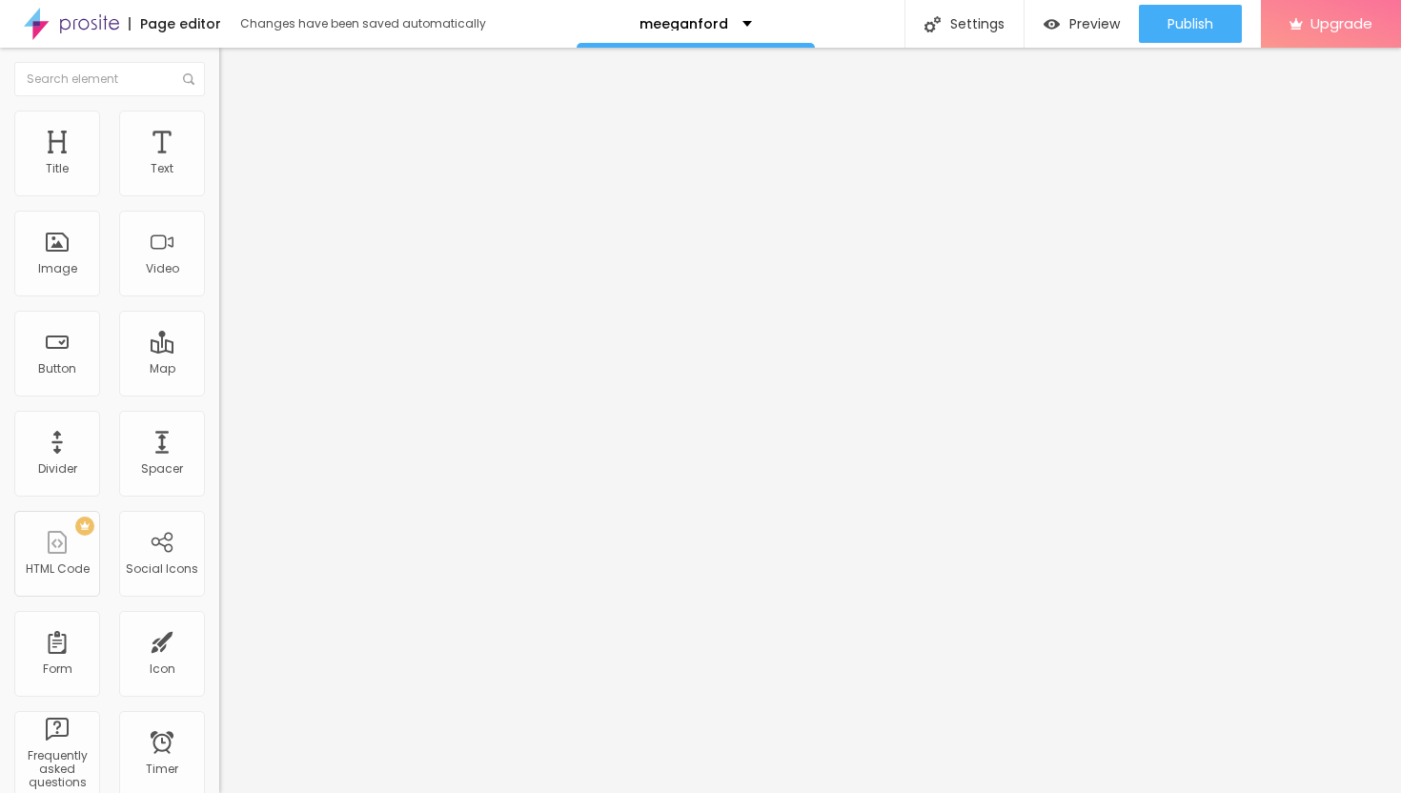
click at [236, 128] on span "Advanced" at bounding box center [267, 123] width 62 height 16
drag, startPoint x: 128, startPoint y: 185, endPoint x: 99, endPoint y: 188, distance: 28.7
click at [219, 351] on input "range" at bounding box center [280, 358] width 123 height 15
drag, startPoint x: 98, startPoint y: 187, endPoint x: 85, endPoint y: 187, distance: 13.3
click at [219, 351] on input "range" at bounding box center [280, 358] width 123 height 15
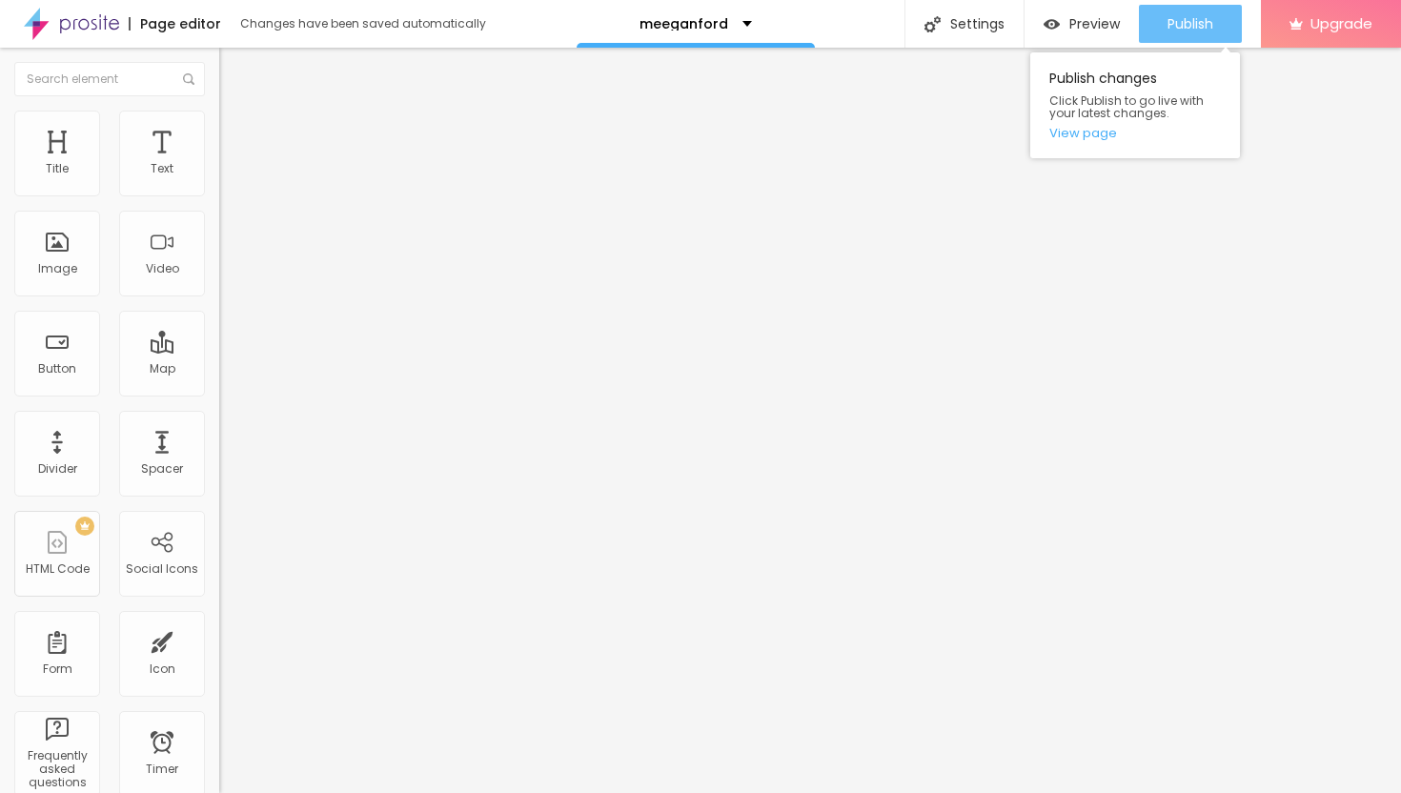
click at [1203, 27] on span "Publish" at bounding box center [1190, 23] width 46 height 15
